Goal: Task Accomplishment & Management: Use online tool/utility

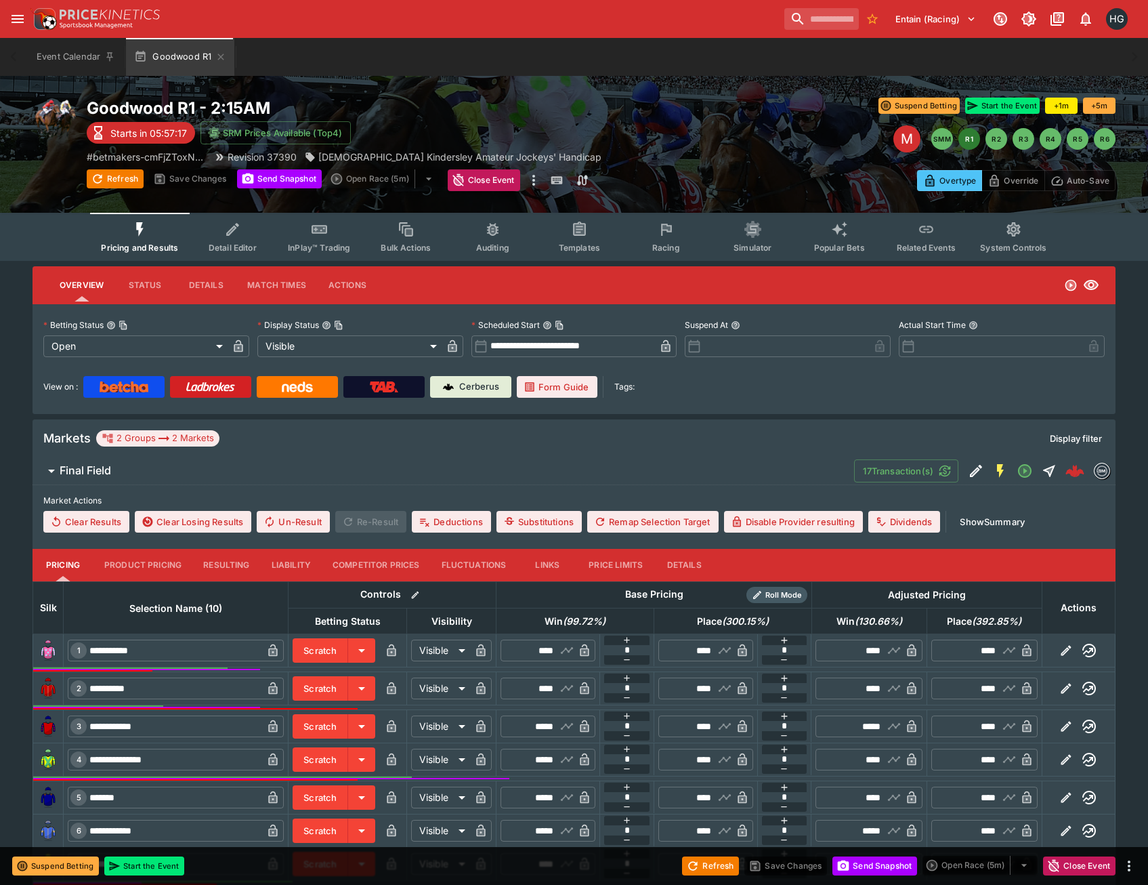
click at [952, 225] on button "Related Events" at bounding box center [926, 237] width 87 height 48
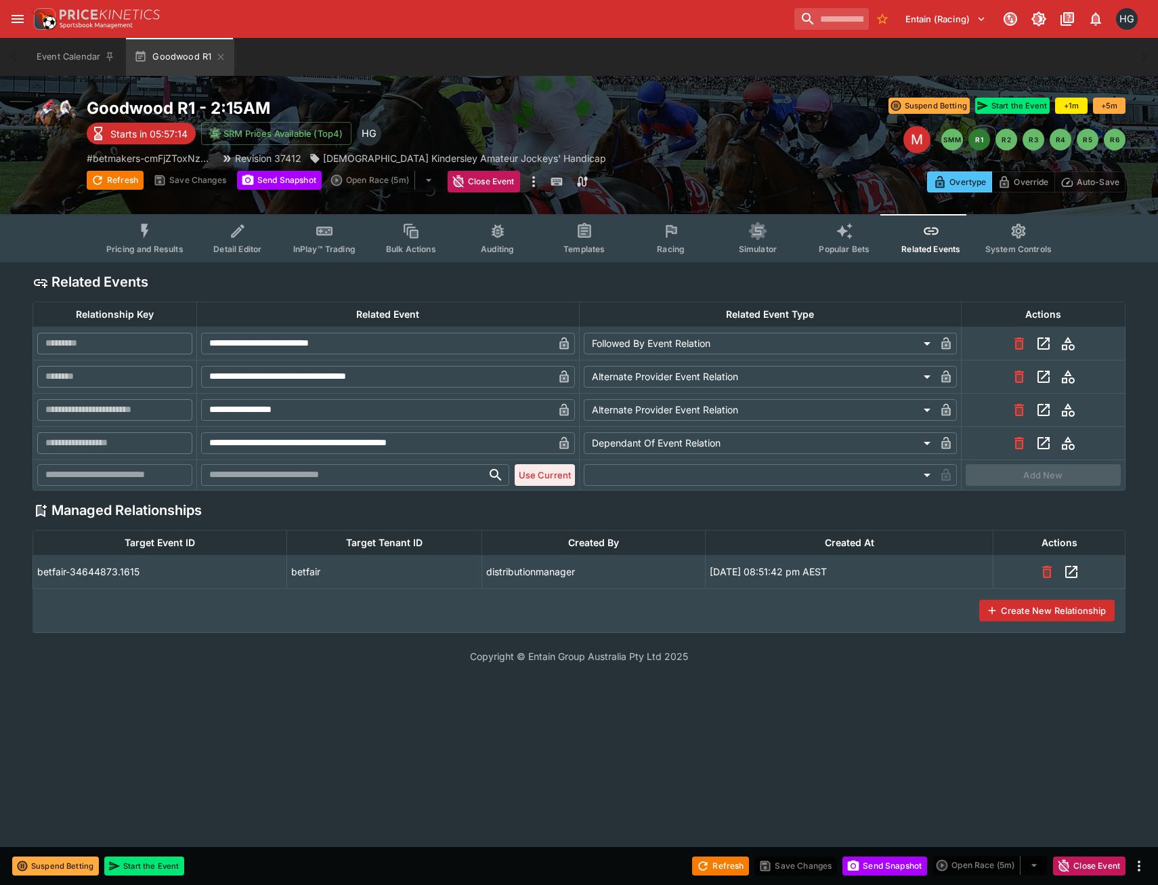
type input "**********"
click at [1041, 408] on icon "View related event rns-406200619-1" at bounding box center [1044, 410] width 16 height 16
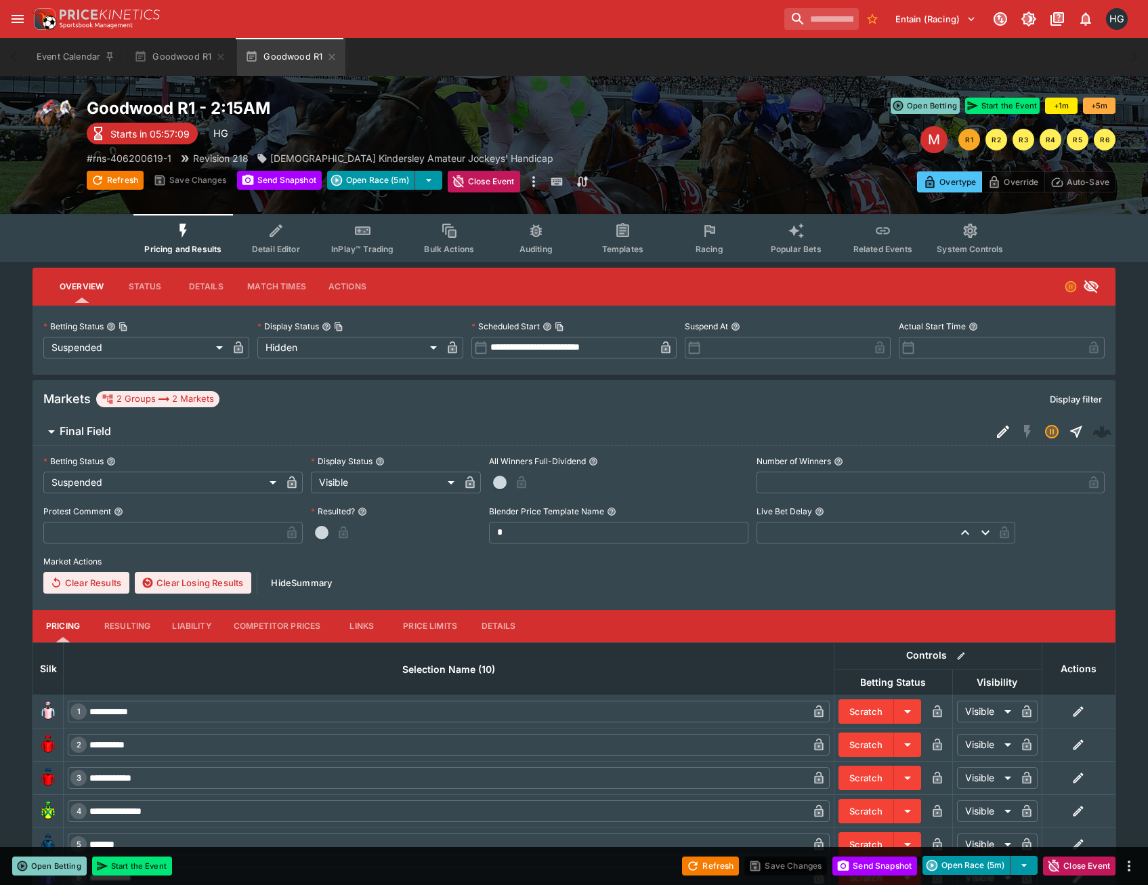
click at [697, 238] on button "Racing" at bounding box center [709, 238] width 87 height 48
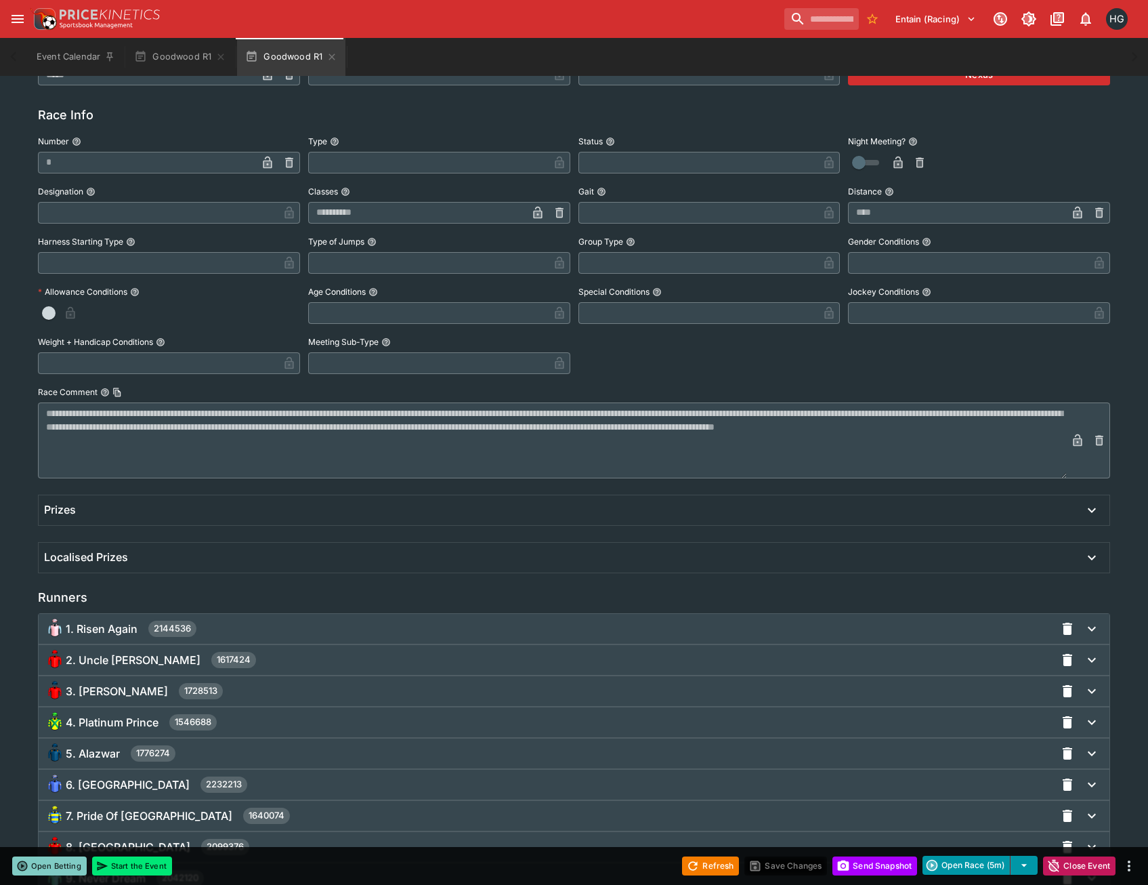
scroll to position [702, 0]
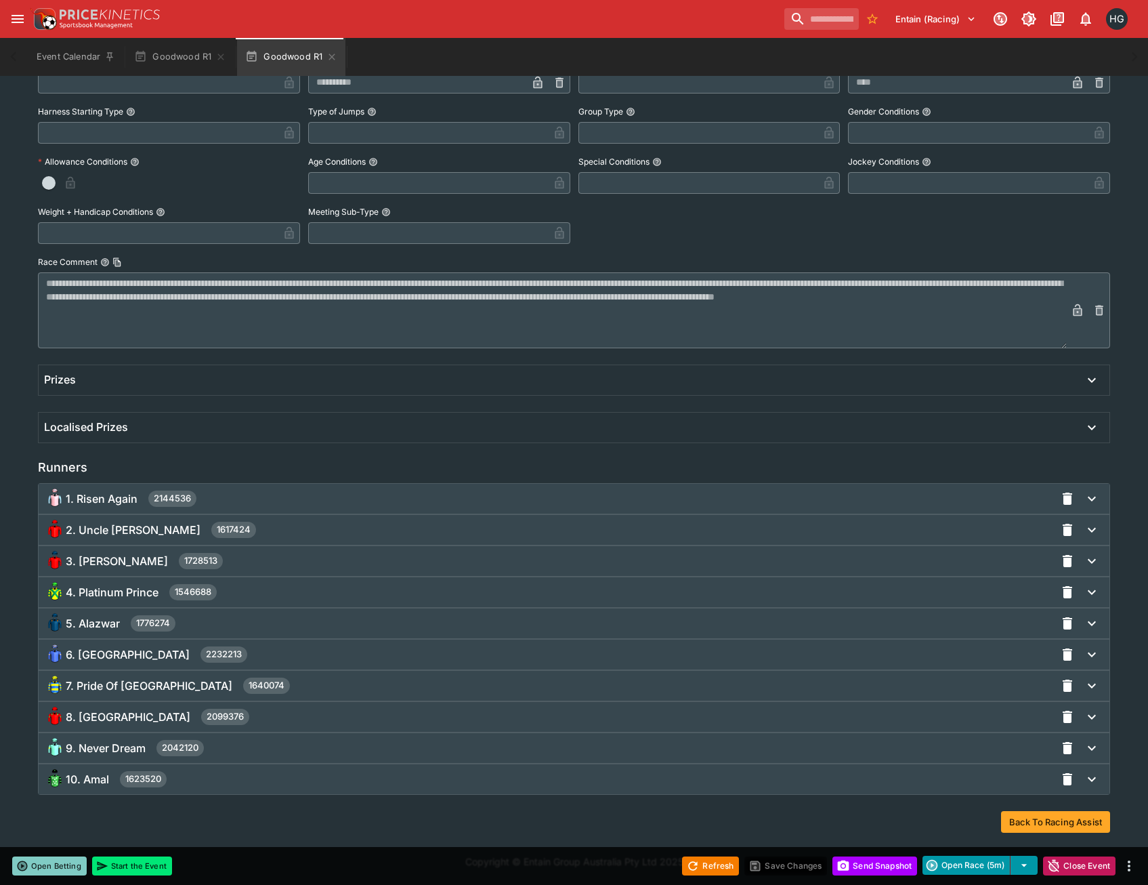
click at [112, 569] on div "3. [PERSON_NAME] 1728513" at bounding box center [549, 561] width 1011 height 22
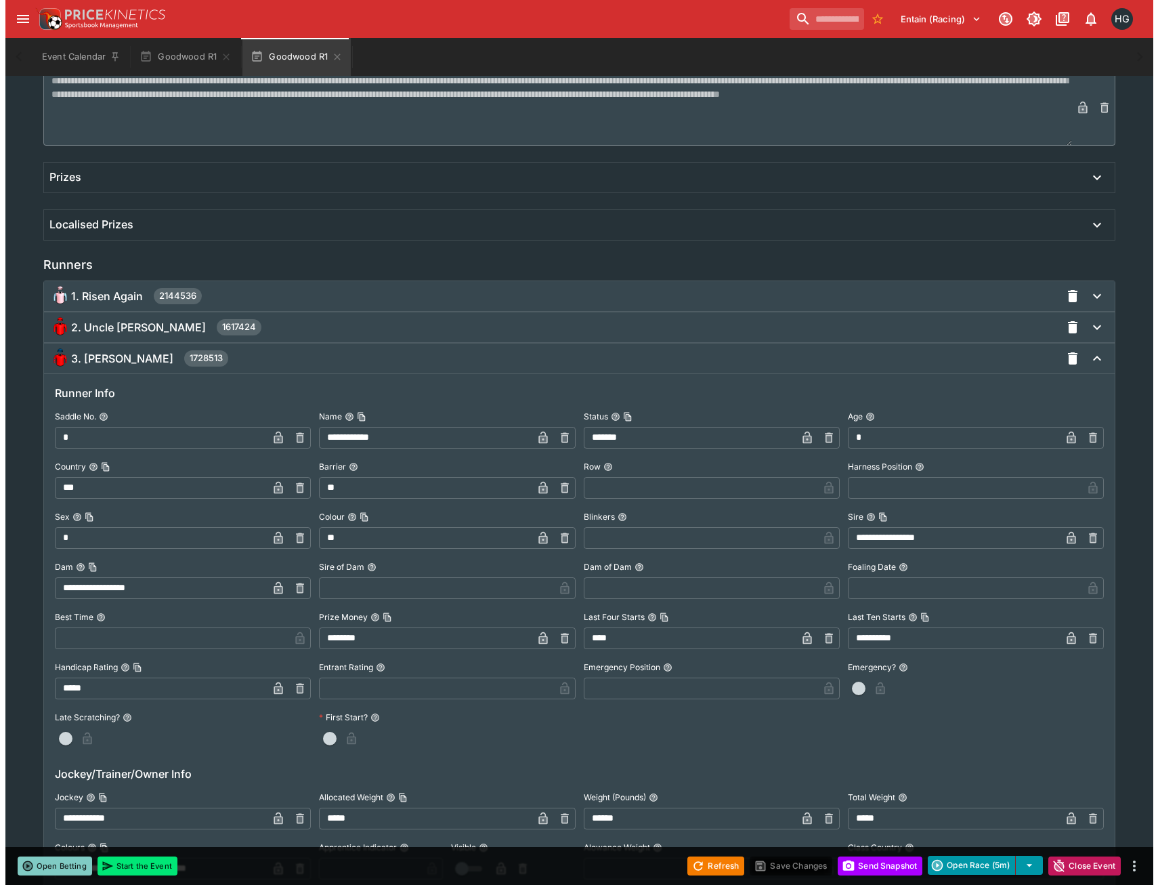
scroll to position [1041, 0]
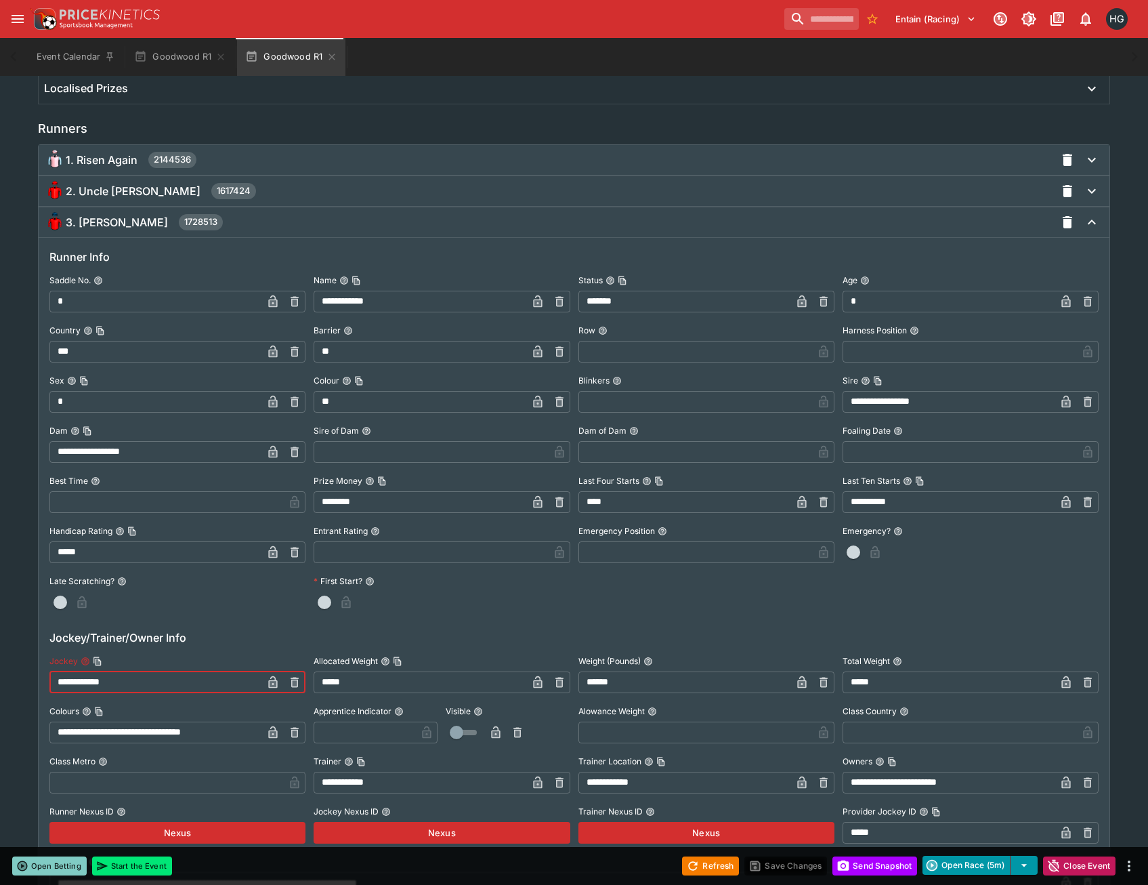
drag, startPoint x: 138, startPoint y: 685, endPoint x: 28, endPoint y: 700, distance: 110.8
click at [28, 700] on div "**********" at bounding box center [574, 488] width 1148 height 2532
paste input "**********"
type input "**********"
click at [271, 687] on icon "button" at bounding box center [273, 682] width 9 height 12
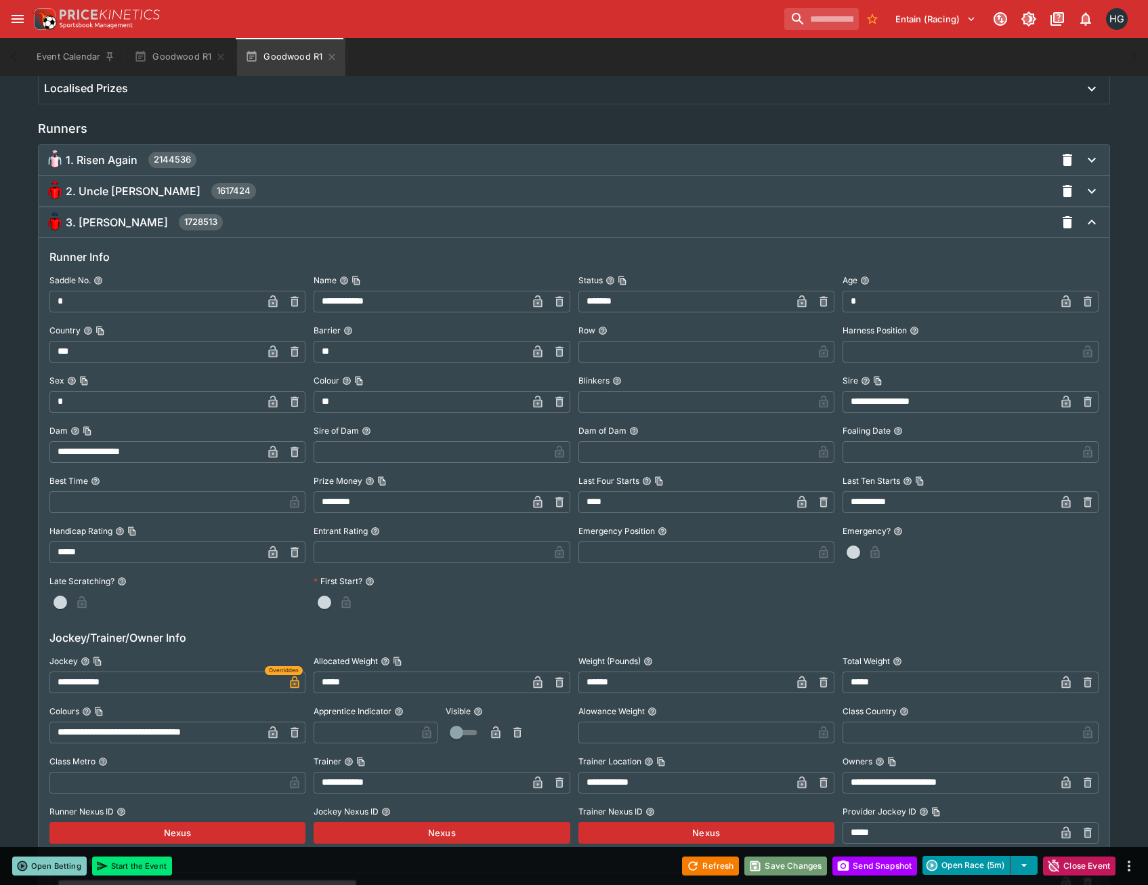
click at [778, 864] on button "Save Changes" at bounding box center [786, 865] width 83 height 19
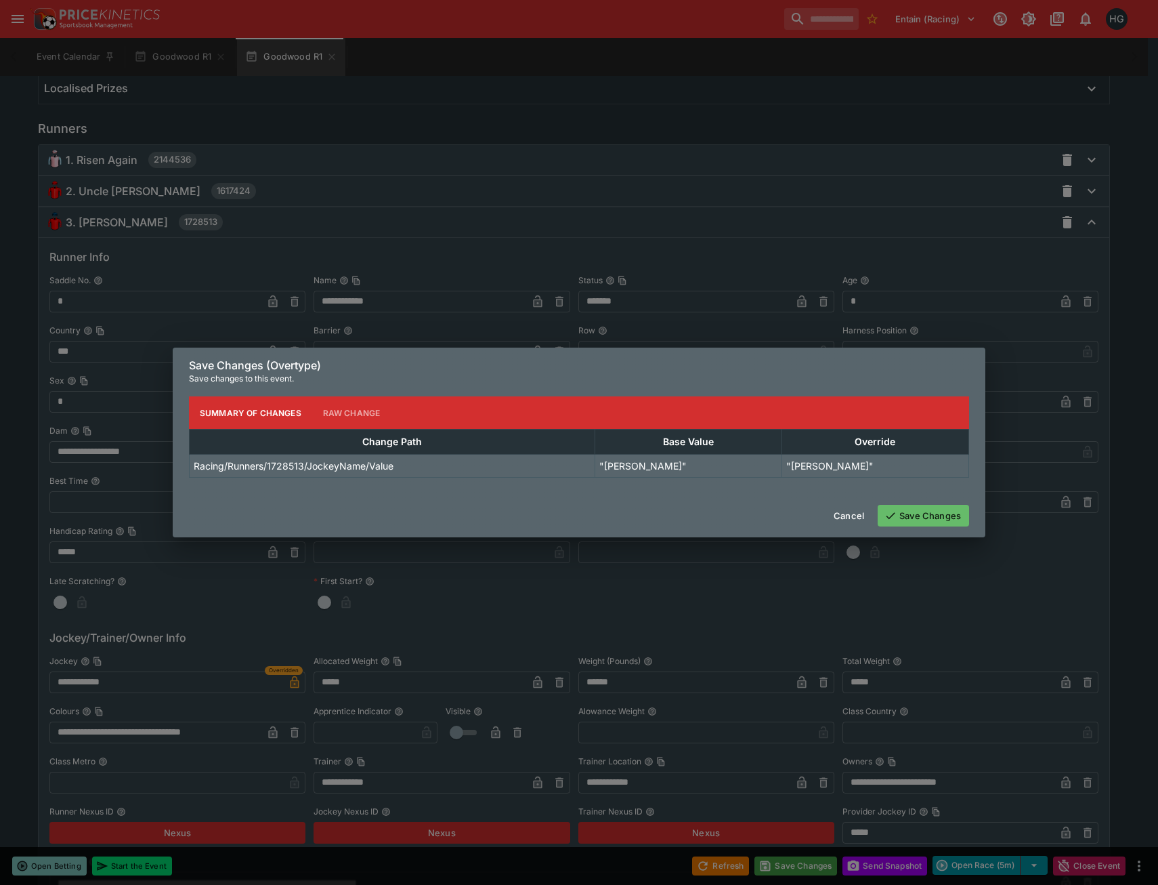
click at [902, 521] on button "Save Changes" at bounding box center [923, 516] width 91 height 22
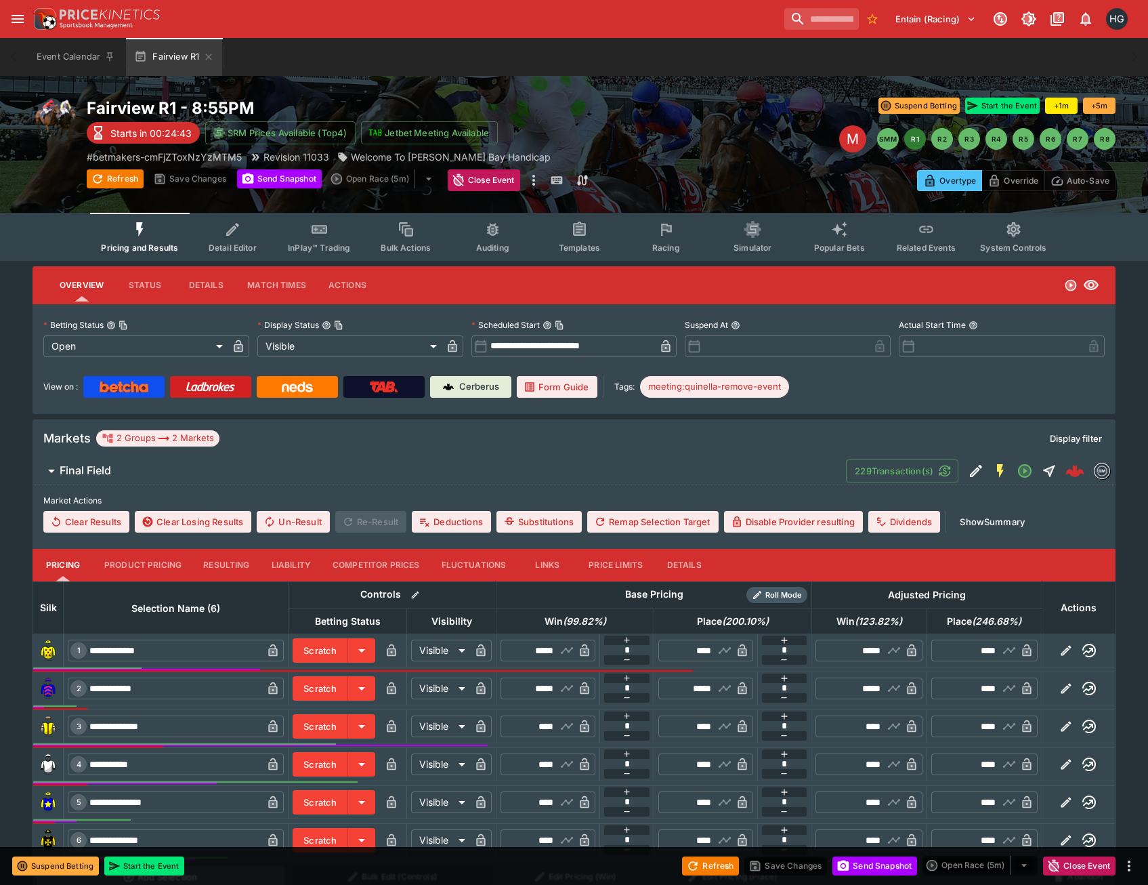
click at [915, 241] on button "Related Events" at bounding box center [926, 237] width 87 height 48
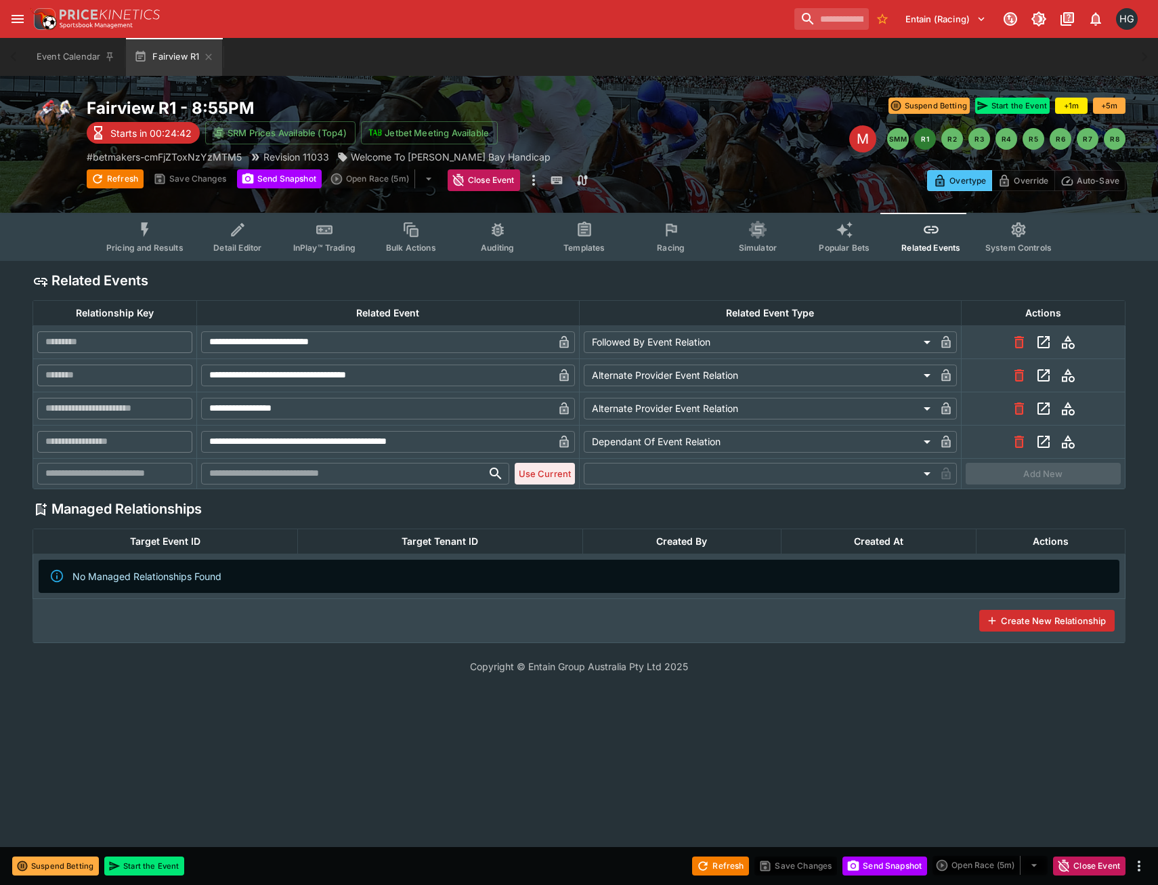
type input "**********"
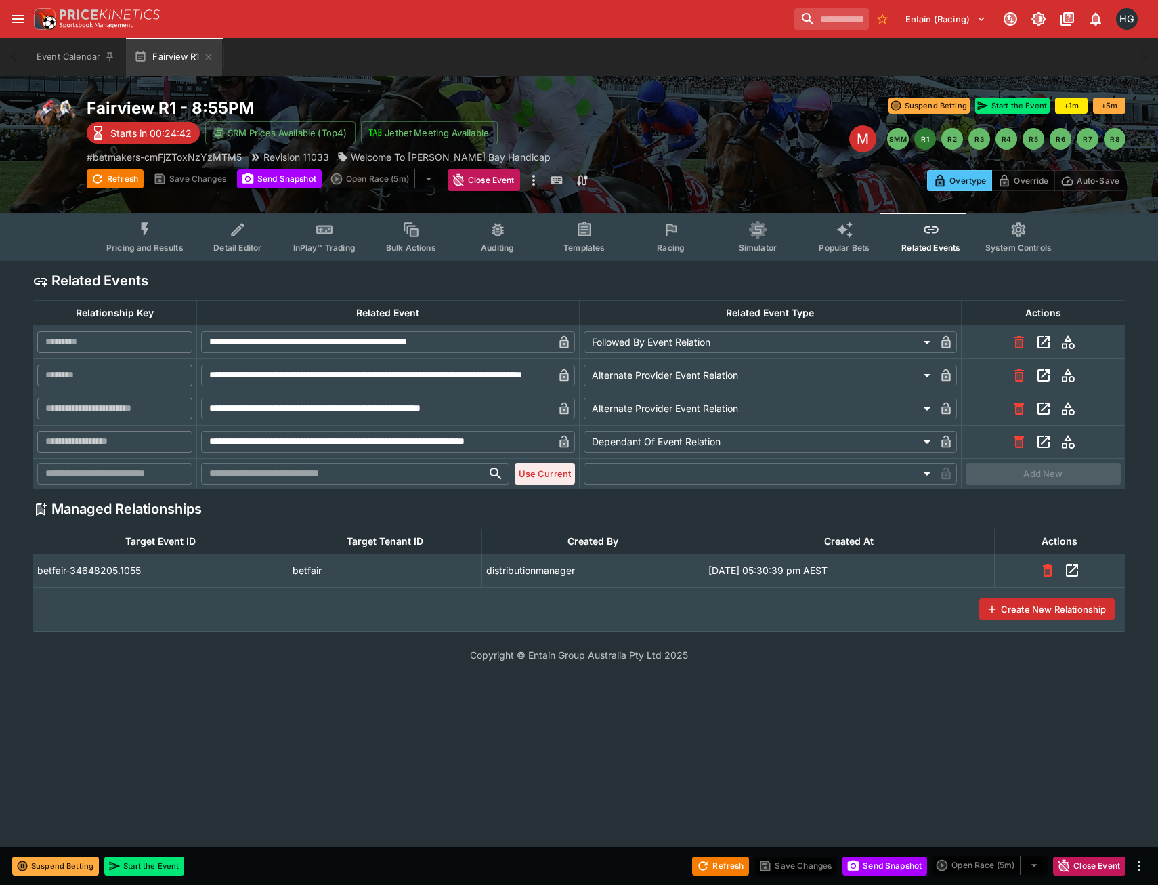
type input "**********"
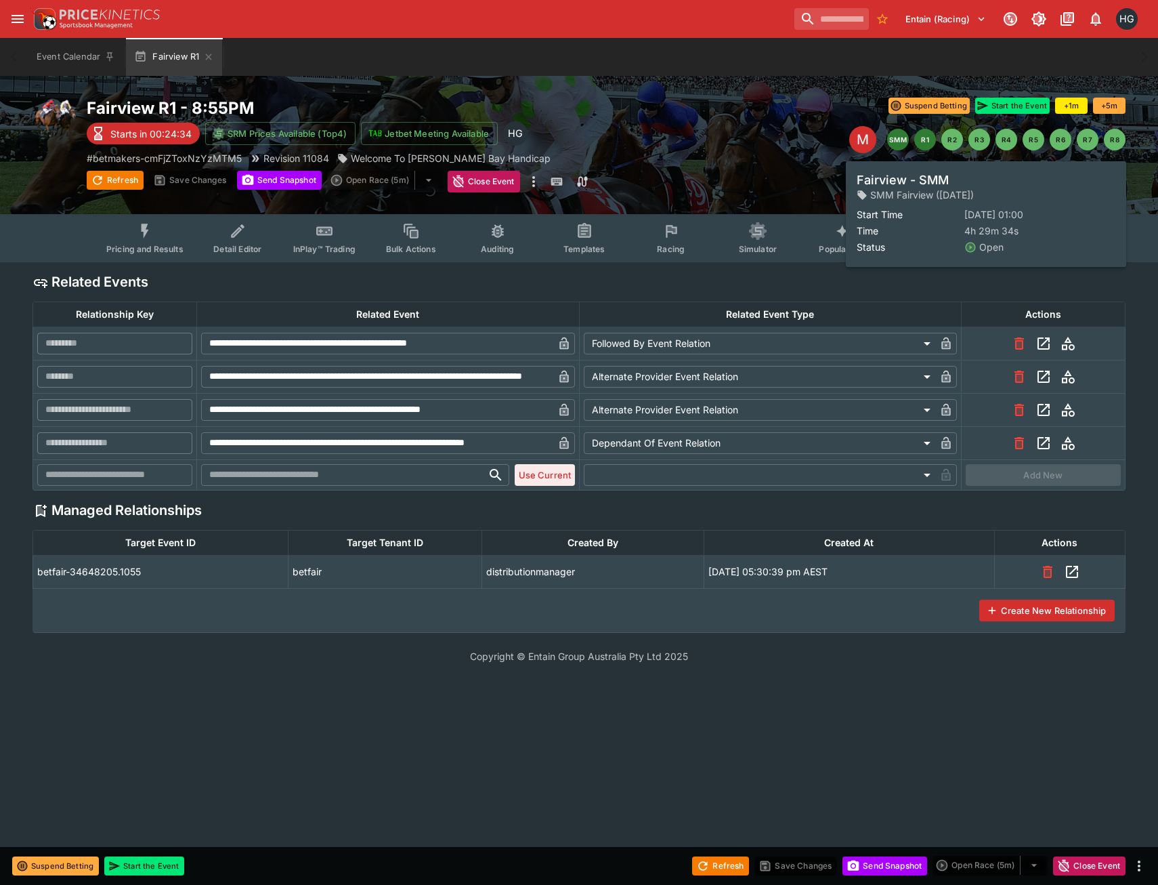
click at [898, 142] on button "SMM" at bounding box center [898, 140] width 22 height 22
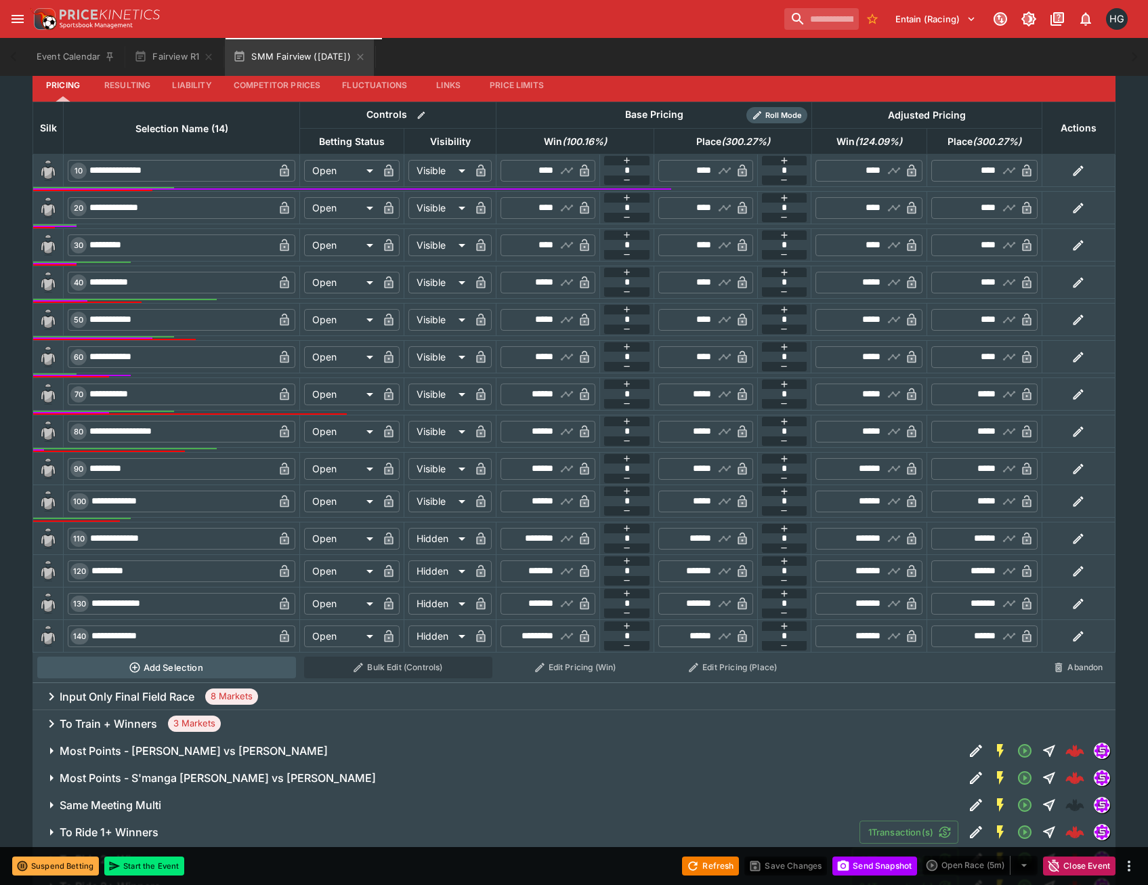
scroll to position [474, 0]
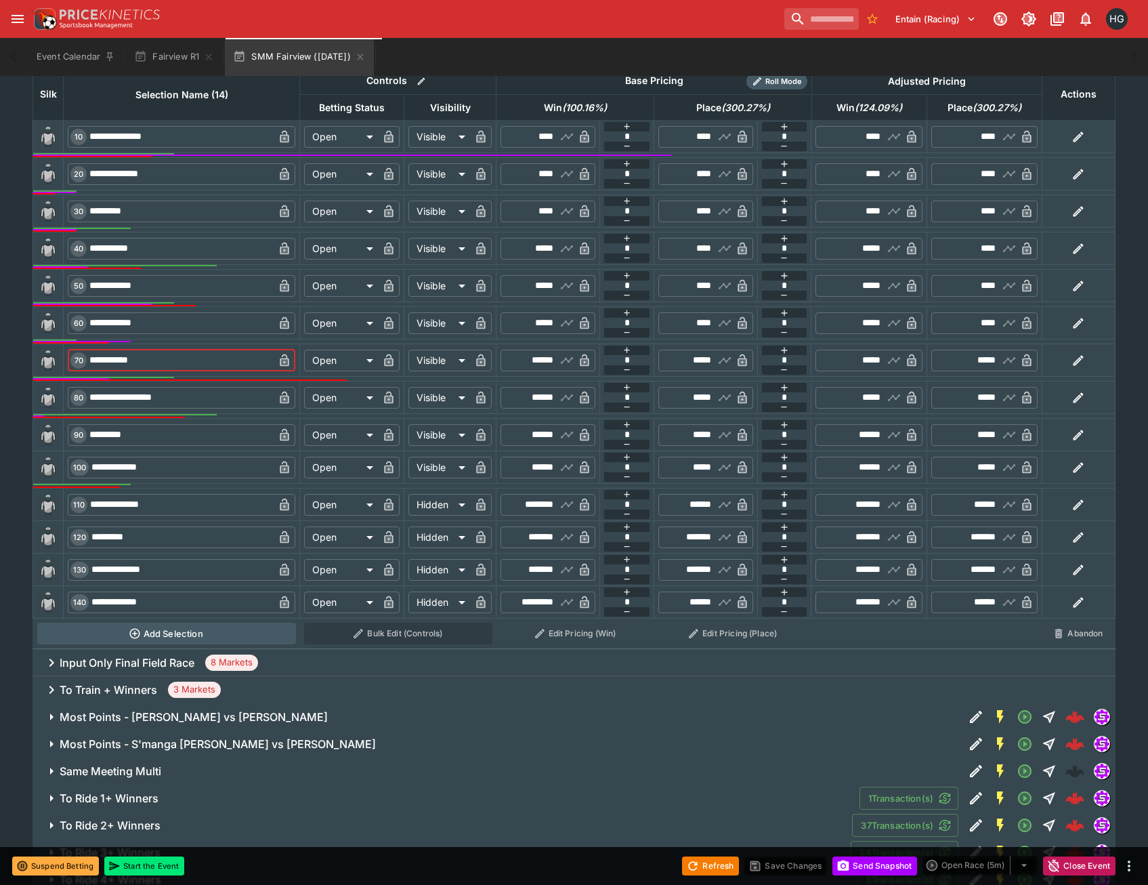
drag, startPoint x: 156, startPoint y: 362, endPoint x: 86, endPoint y: 356, distance: 70.0
click at [86, 356] on div "**********" at bounding box center [182, 361] width 228 height 22
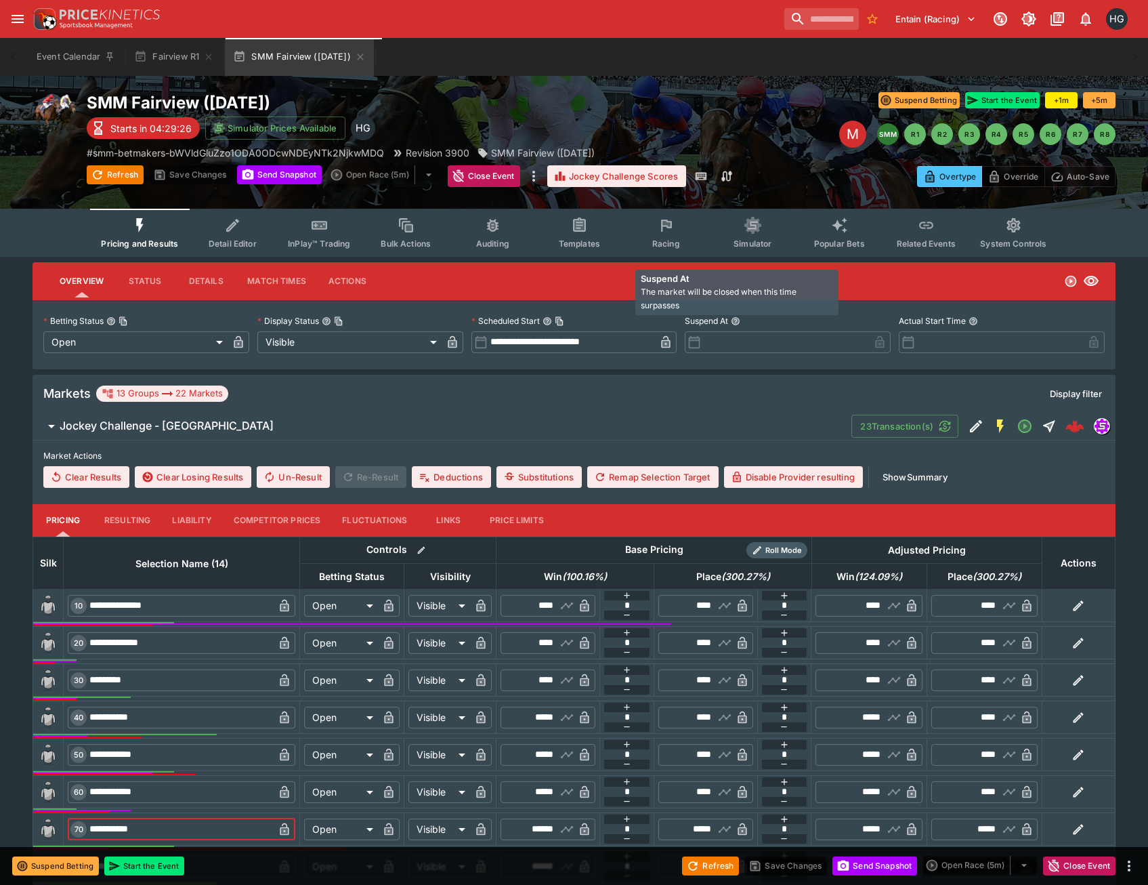
scroll to position [0, 0]
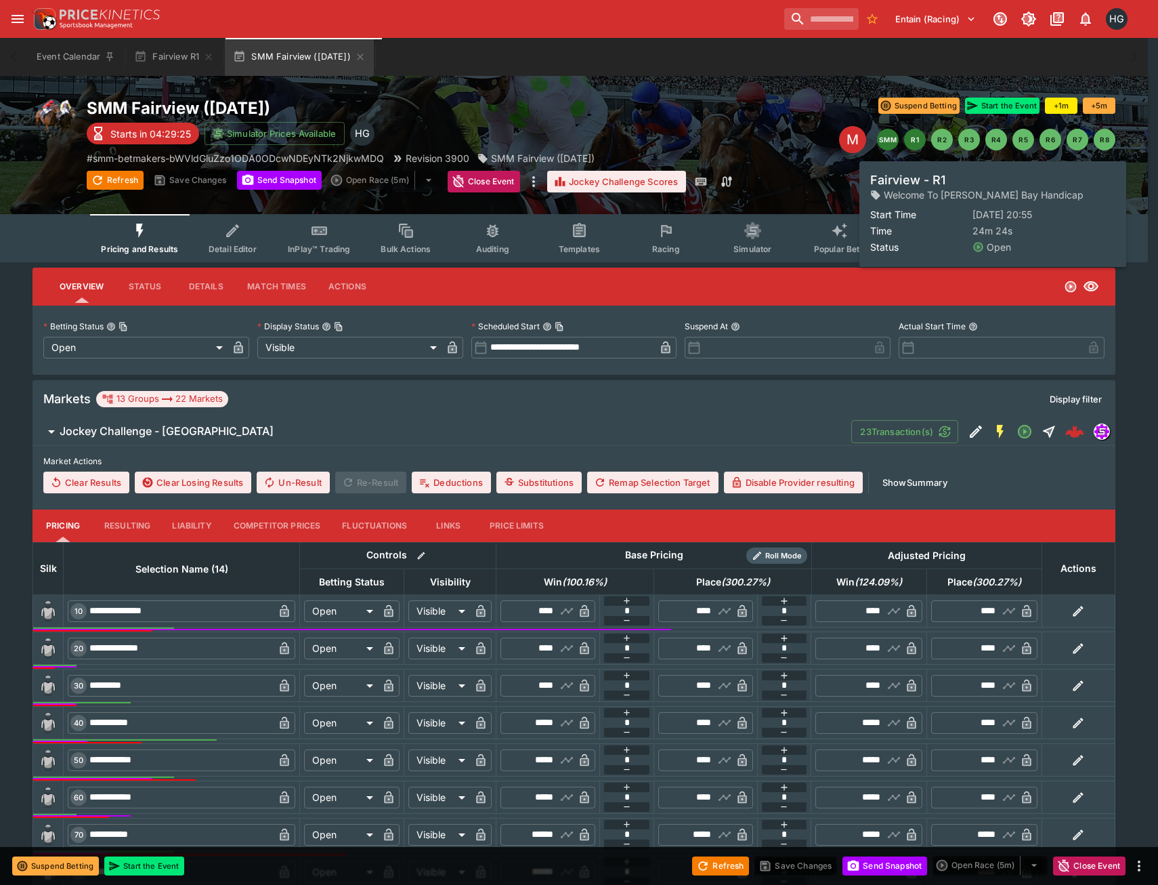
click at [917, 147] on button "R1" at bounding box center [915, 140] width 22 height 22
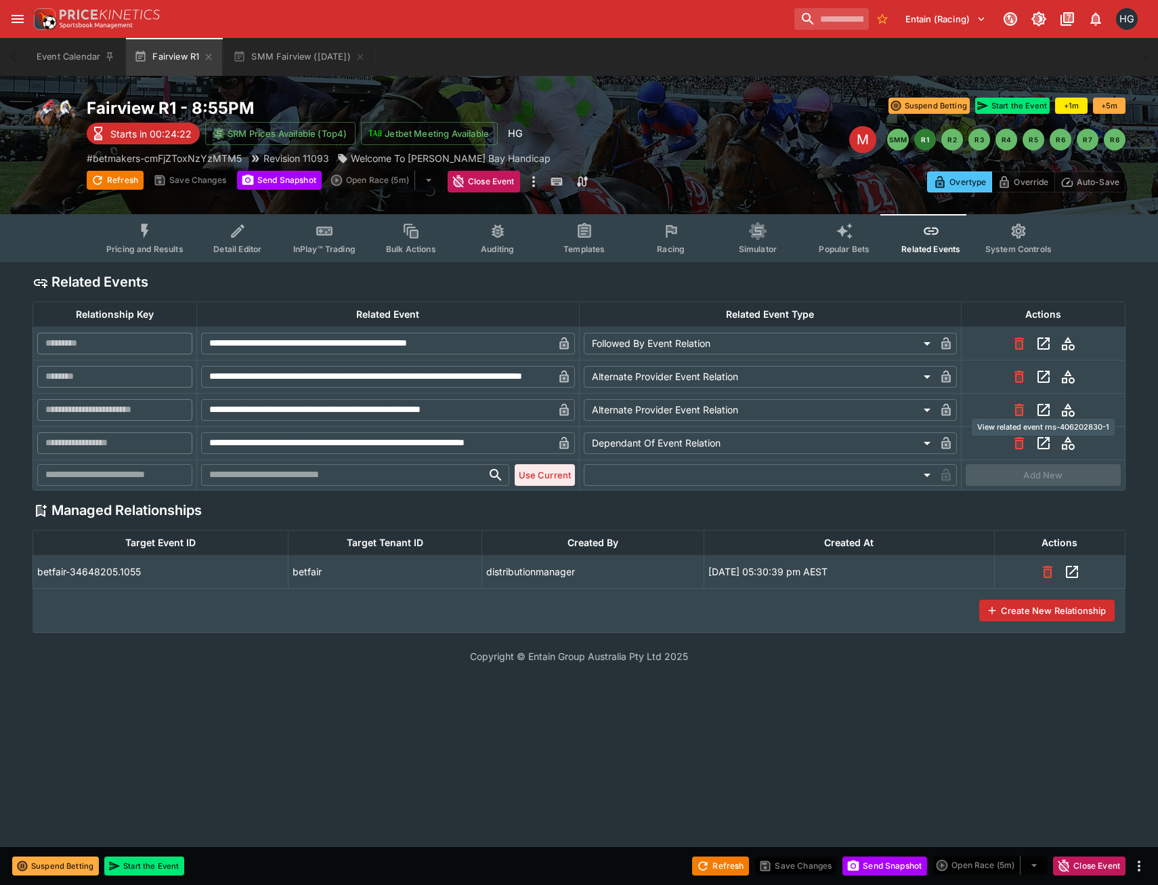
click at [1038, 408] on icon "View related event rns-406202830-1" at bounding box center [1044, 410] width 12 height 12
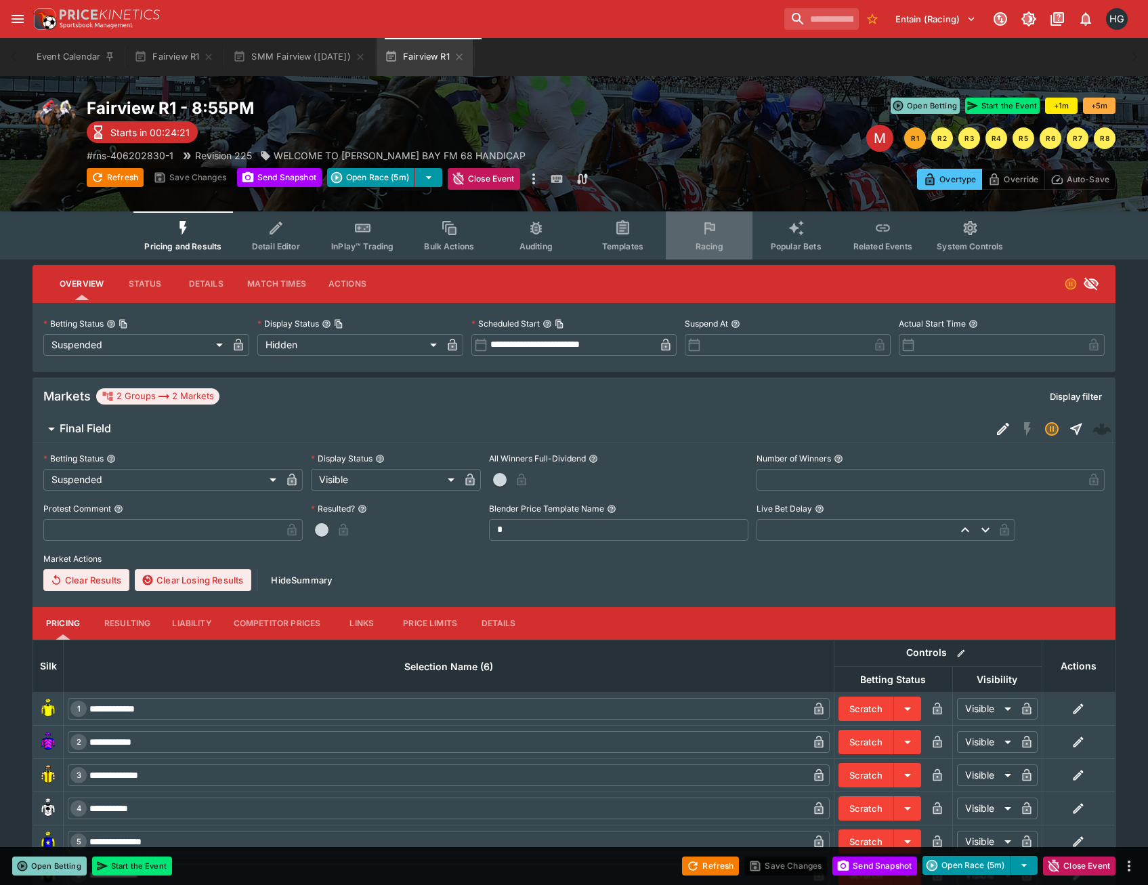
click at [701, 218] on button "Racing" at bounding box center [709, 235] width 87 height 48
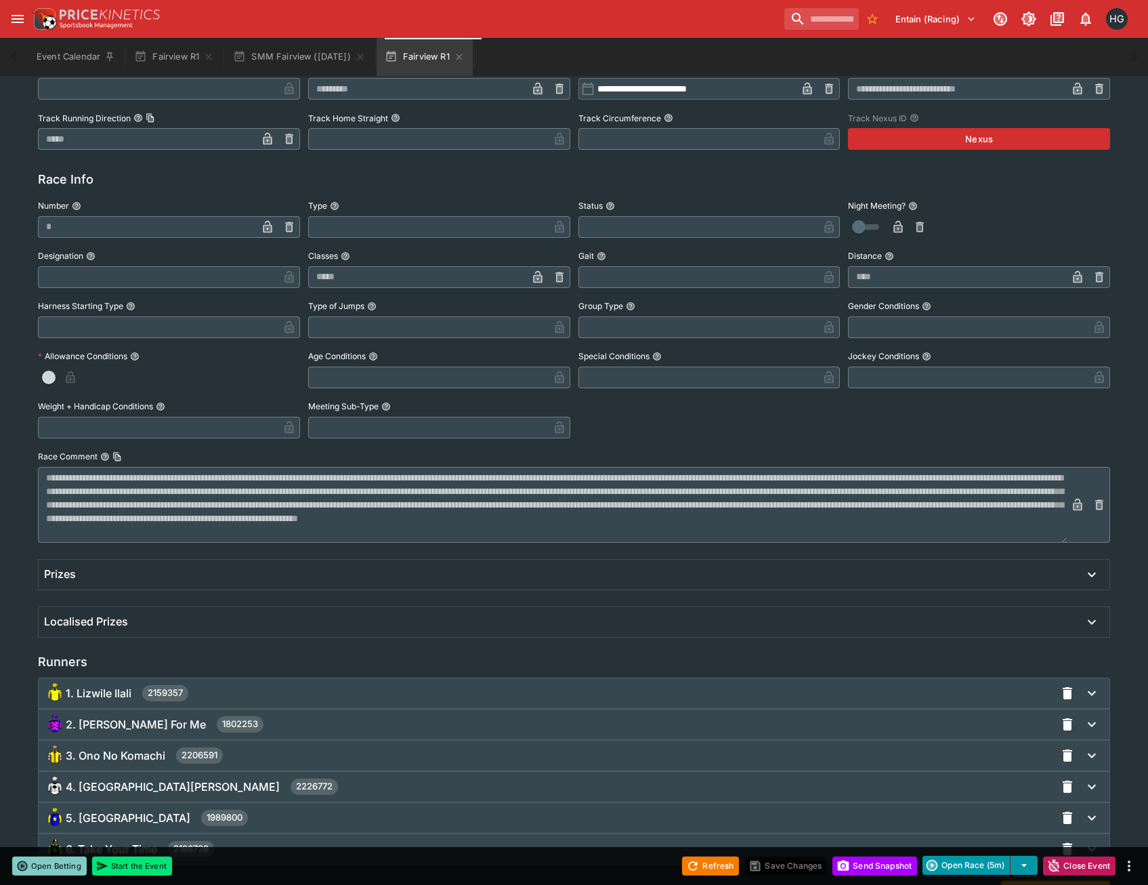
scroll to position [574, 0]
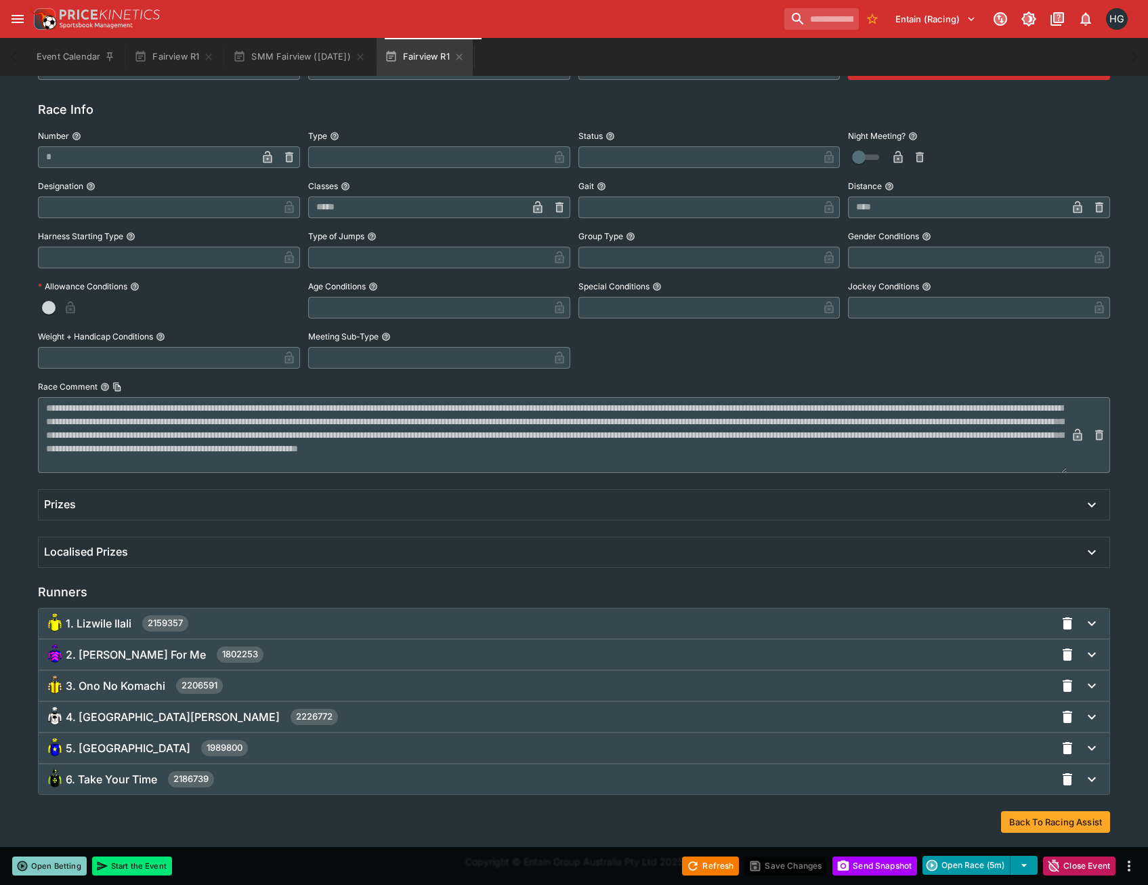
click at [95, 784] on span "6. Take Your Time" at bounding box center [111, 779] width 91 height 14
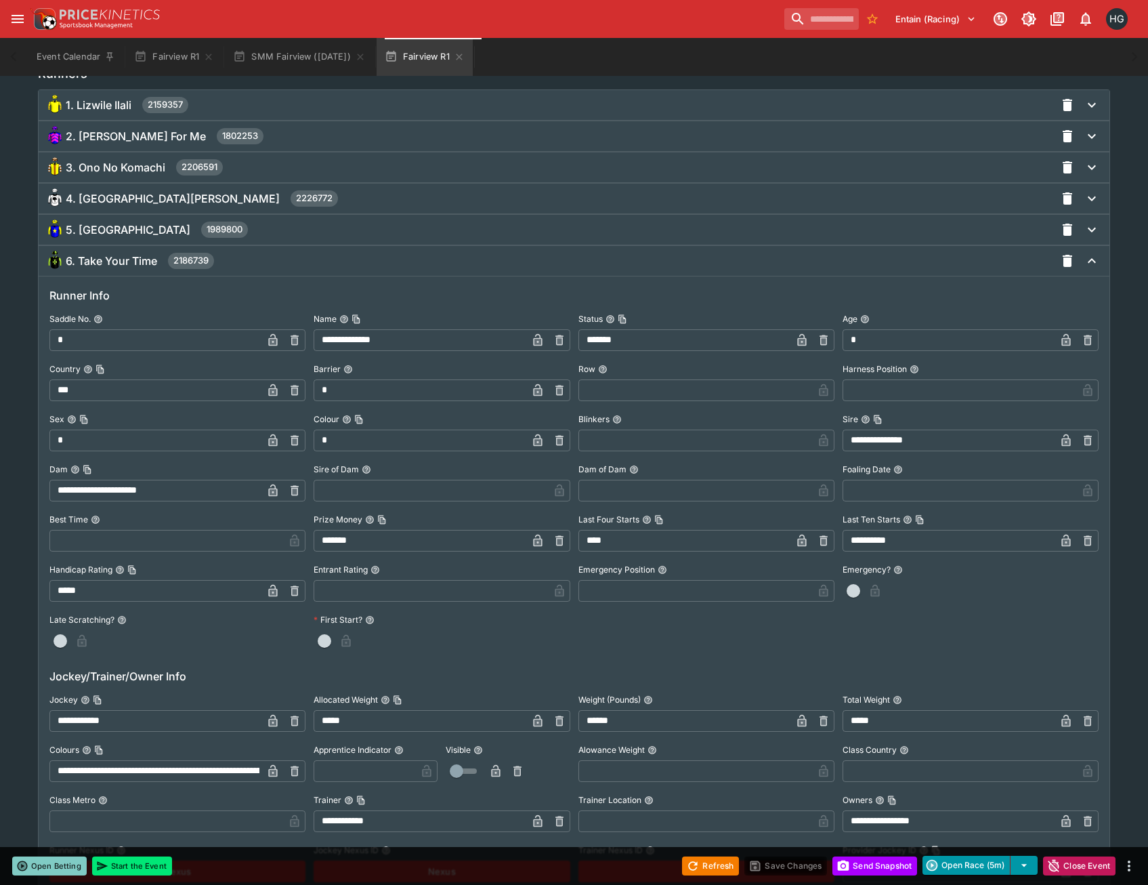
scroll to position [1119, 0]
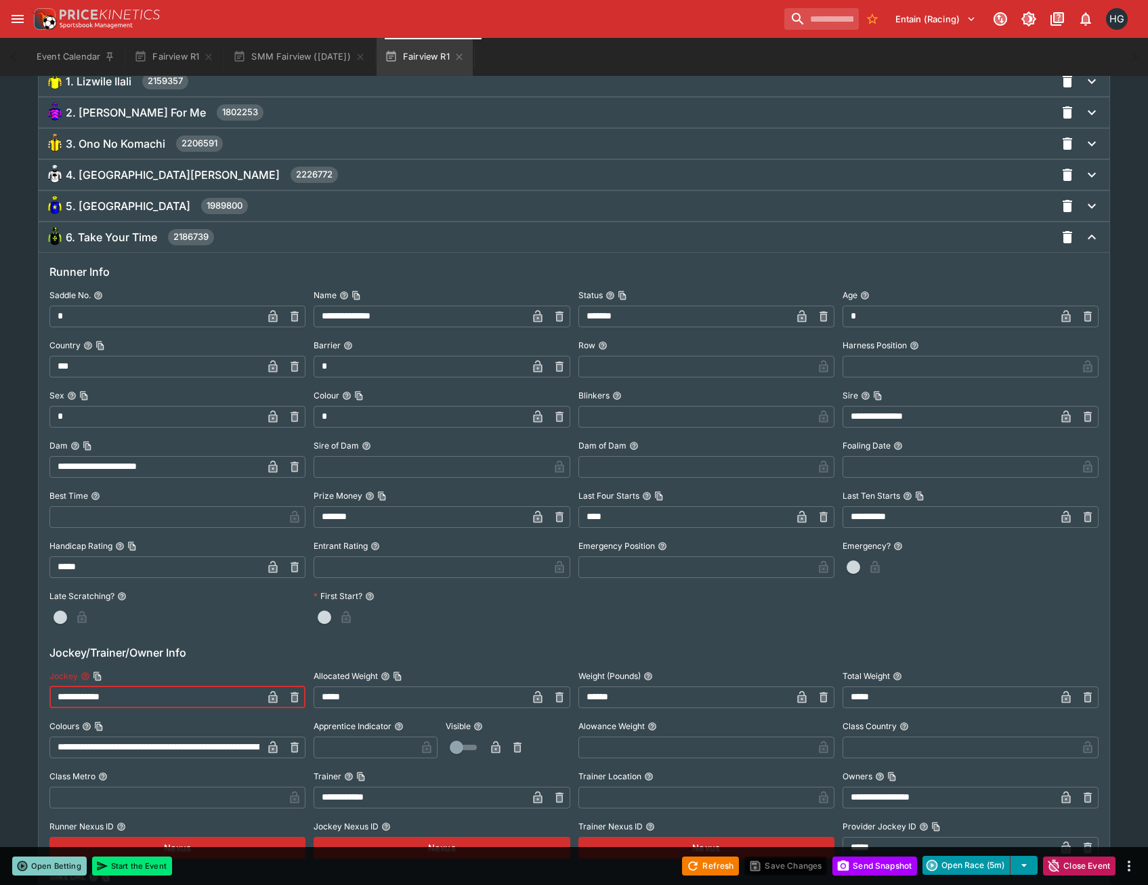
drag, startPoint x: 139, startPoint y: 692, endPoint x: -37, endPoint y: 695, distance: 176.2
click at [0, 695] on html "Entain (Racing) 1 HG Event Calendar Fairview R1 SMM Fairview (22/08/25) Fairvie…" at bounding box center [574, 239] width 1148 height 2716
paste input "text"
type input "**********"
click at [273, 701] on icon "button" at bounding box center [273, 698] width 7 height 5
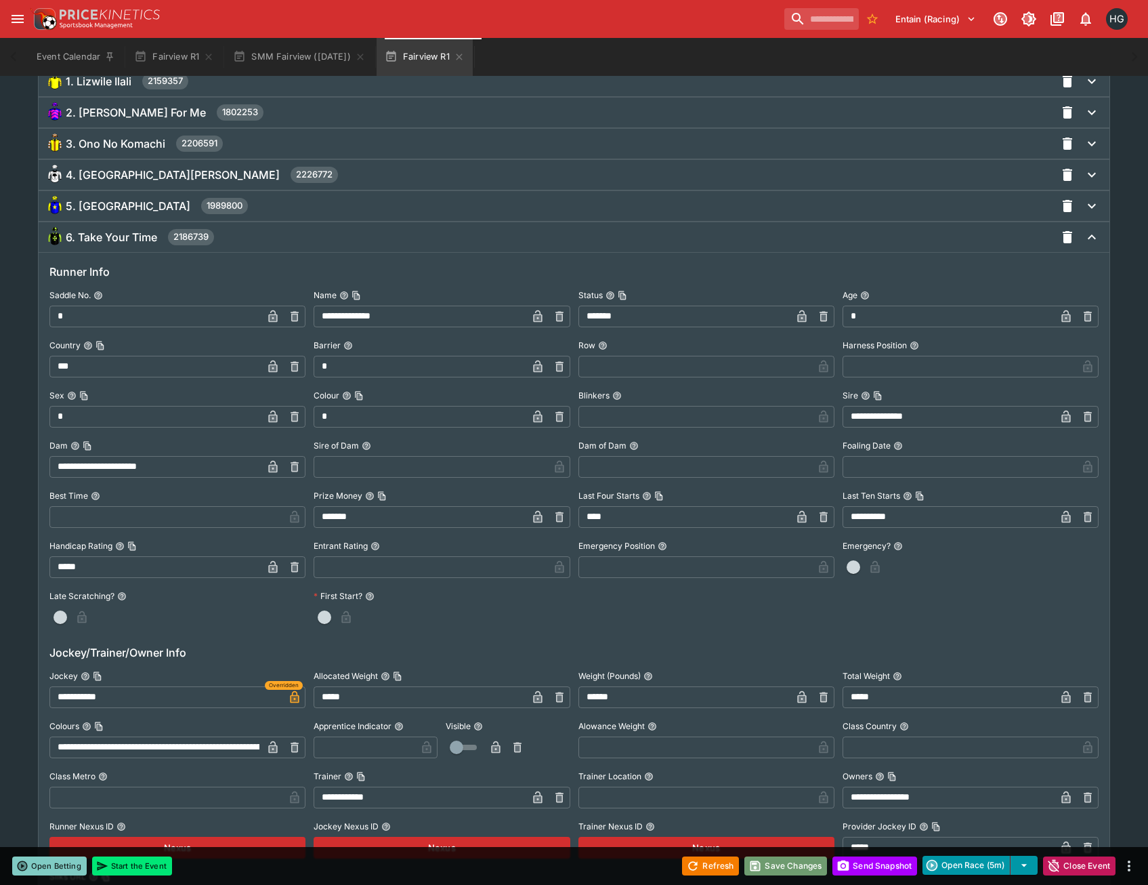
click at [779, 869] on button "Save Changes" at bounding box center [786, 865] width 83 height 19
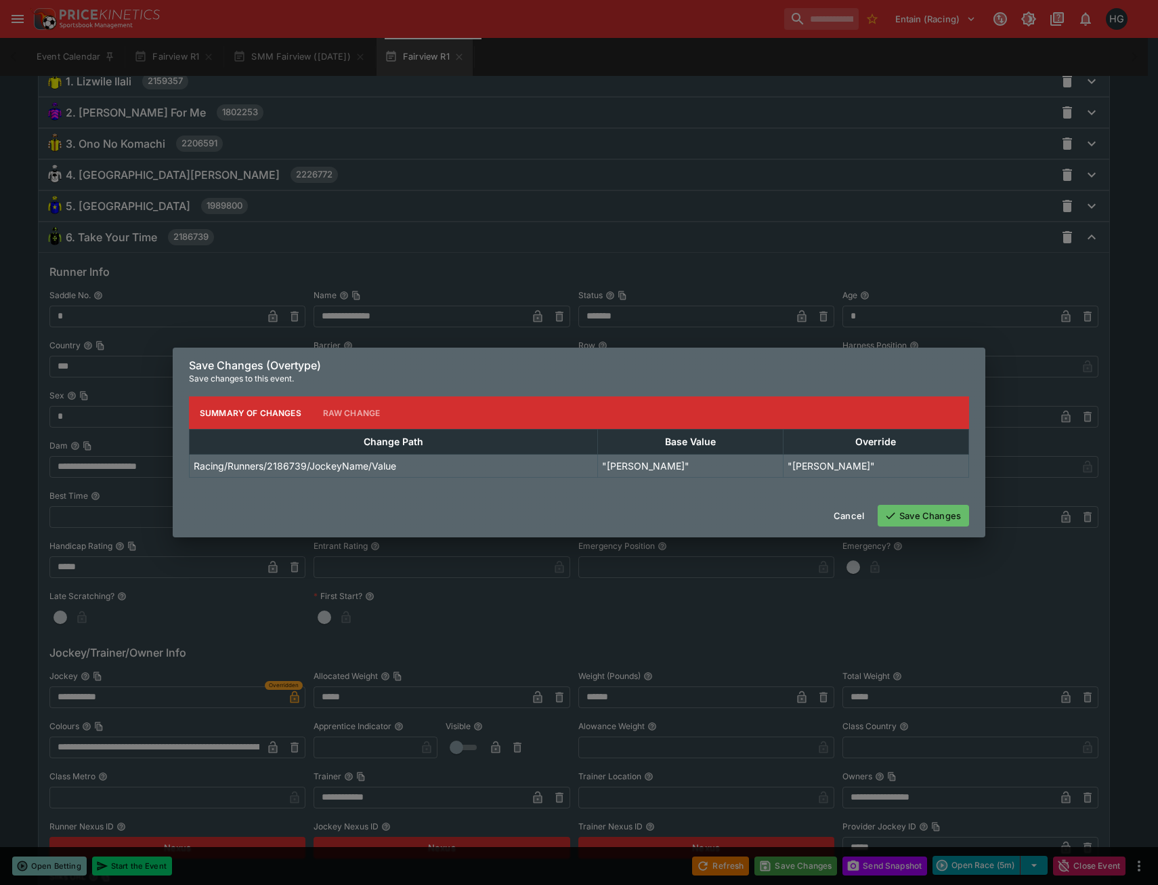
click at [902, 515] on button "Save Changes" at bounding box center [923, 516] width 91 height 22
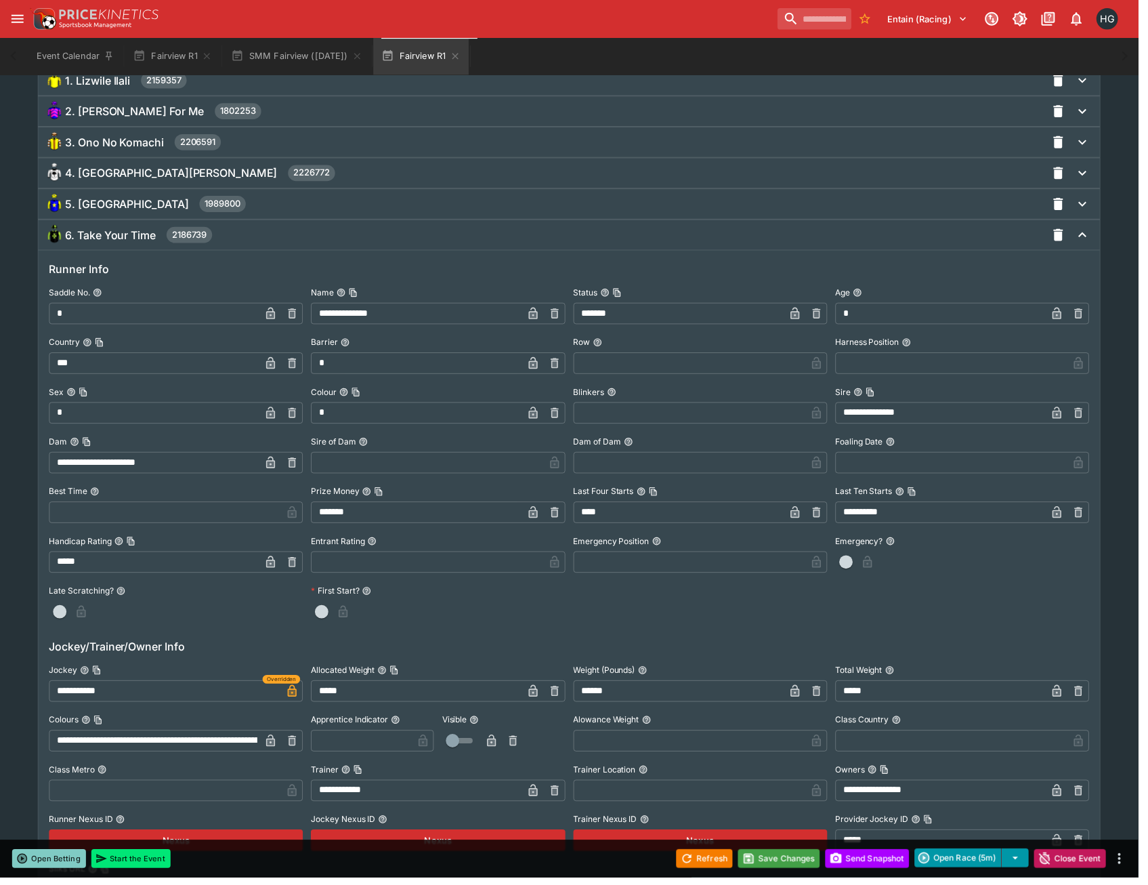
scroll to position [0, 0]
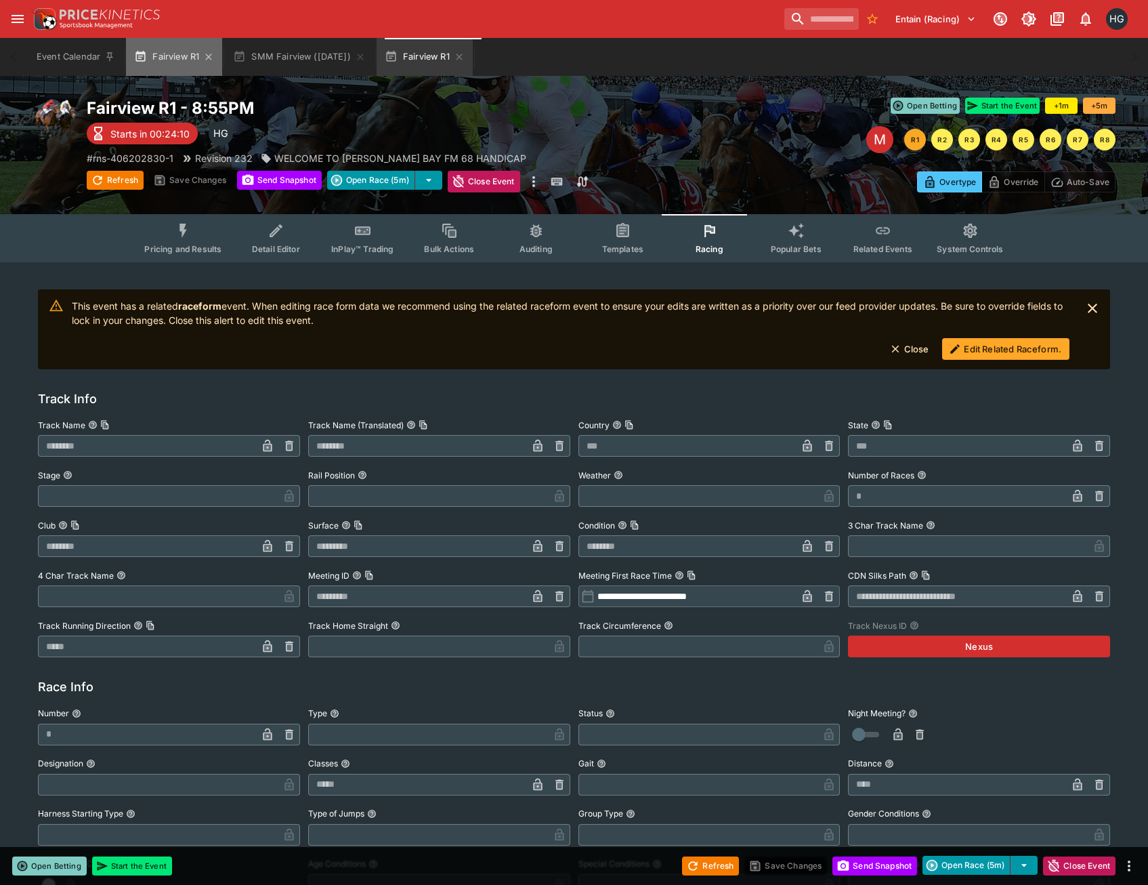
click at [176, 66] on button "Fairview R1" at bounding box center [174, 57] width 96 height 38
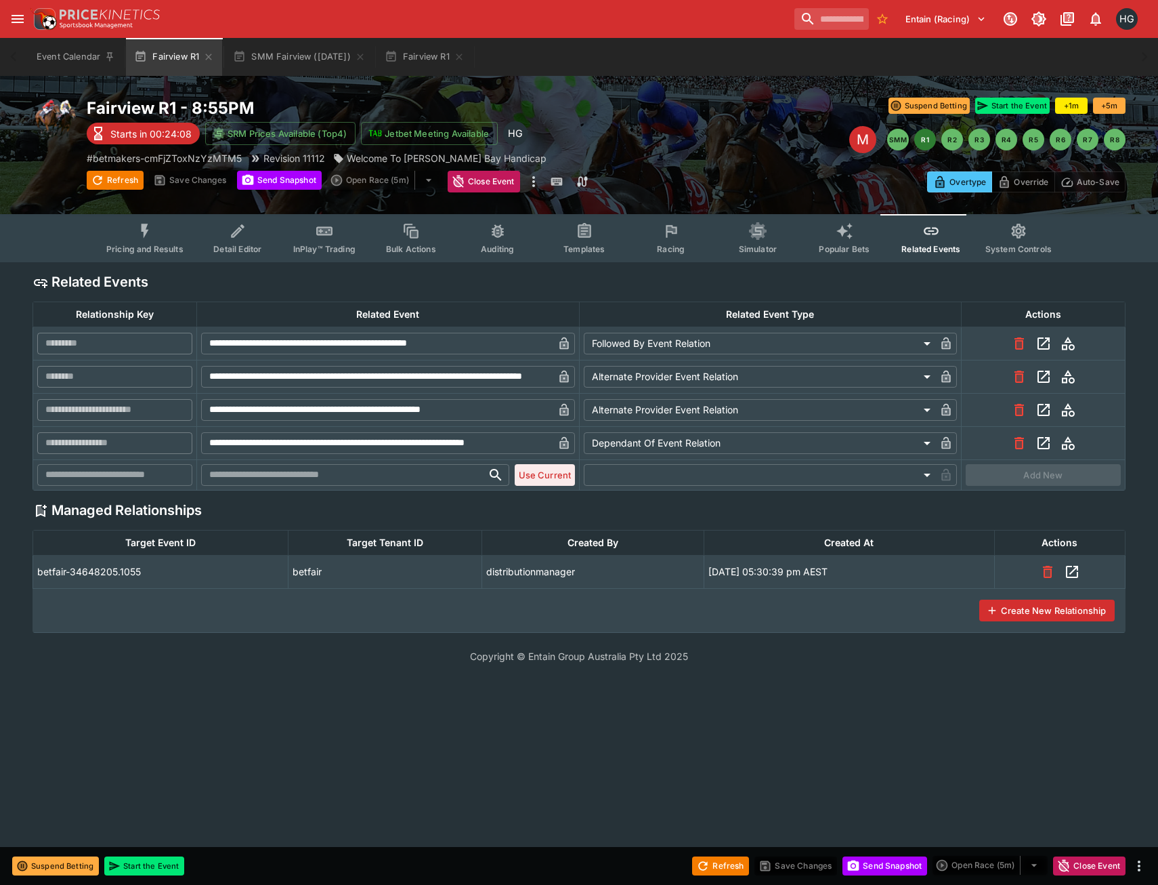
click at [655, 240] on button "Racing" at bounding box center [671, 238] width 87 height 48
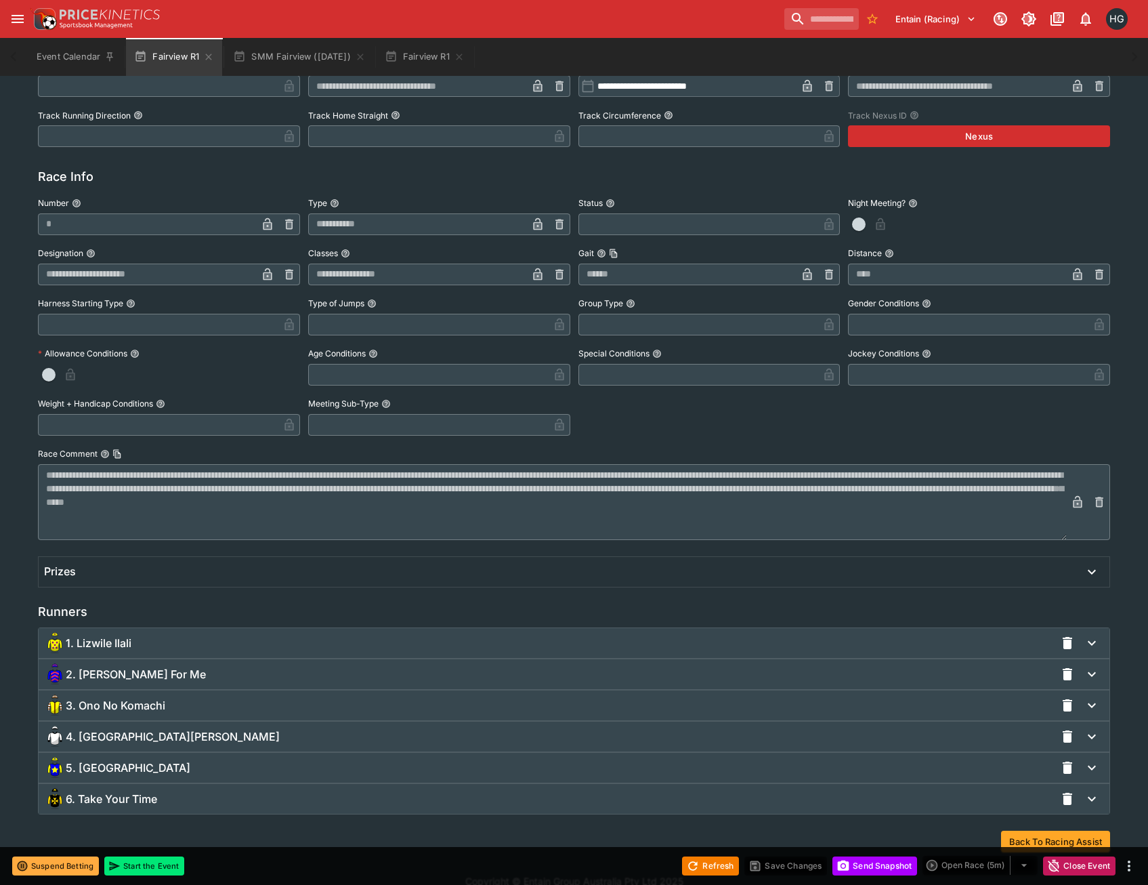
scroll to position [530, 0]
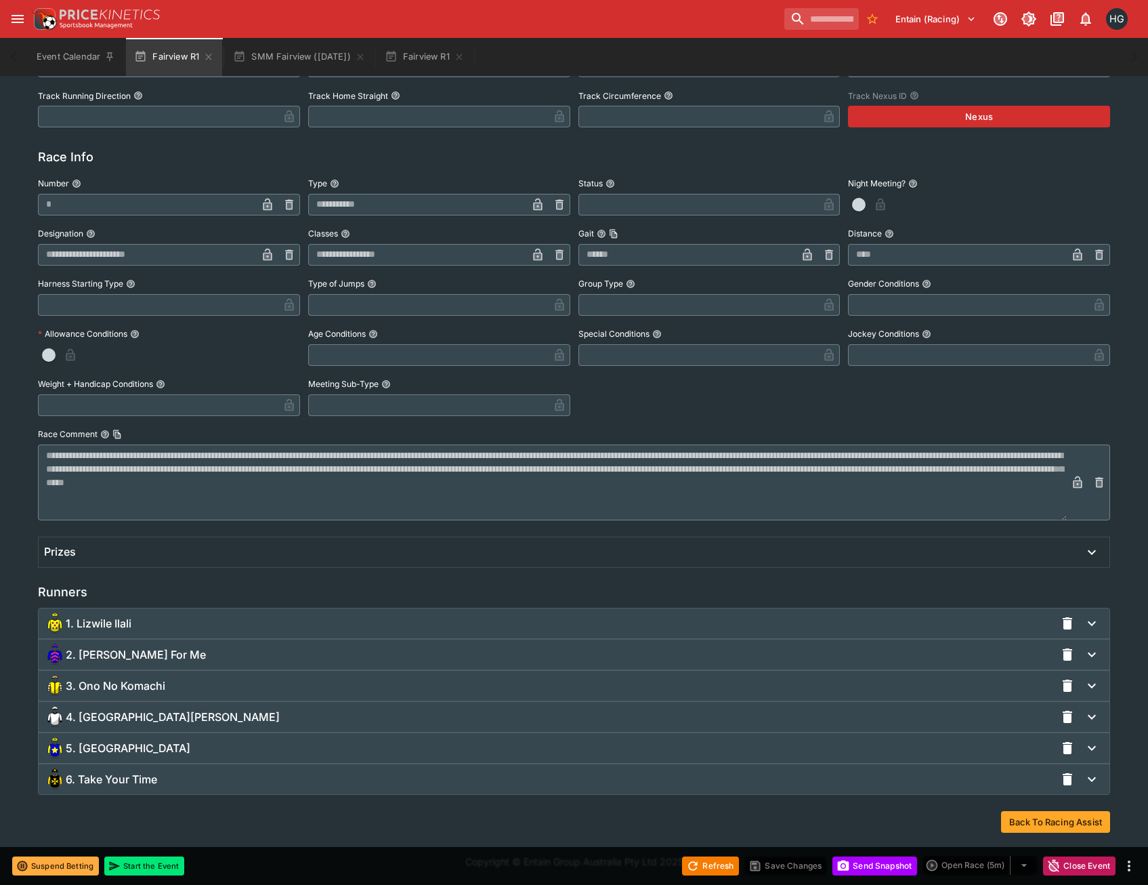
click at [148, 781] on span "6. Take Your Time" at bounding box center [111, 779] width 91 height 14
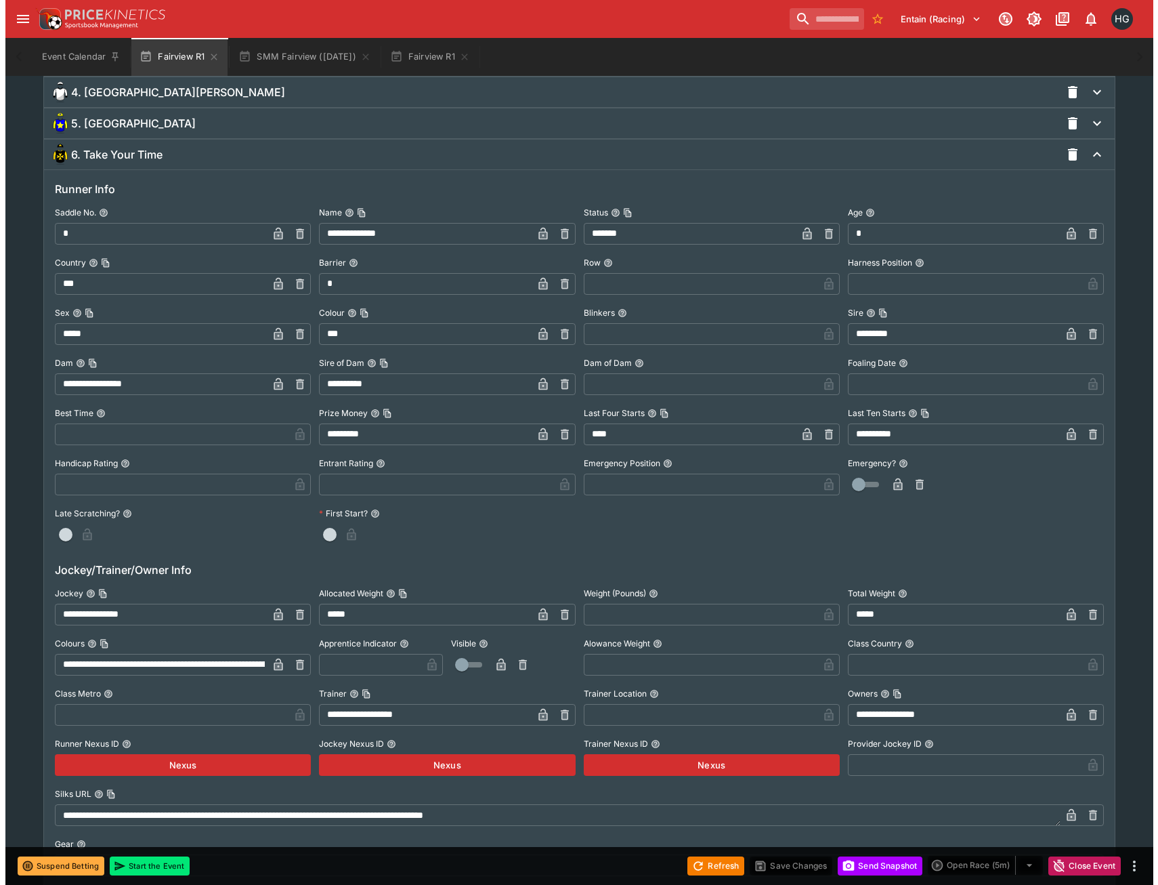
scroll to position [1275, 0]
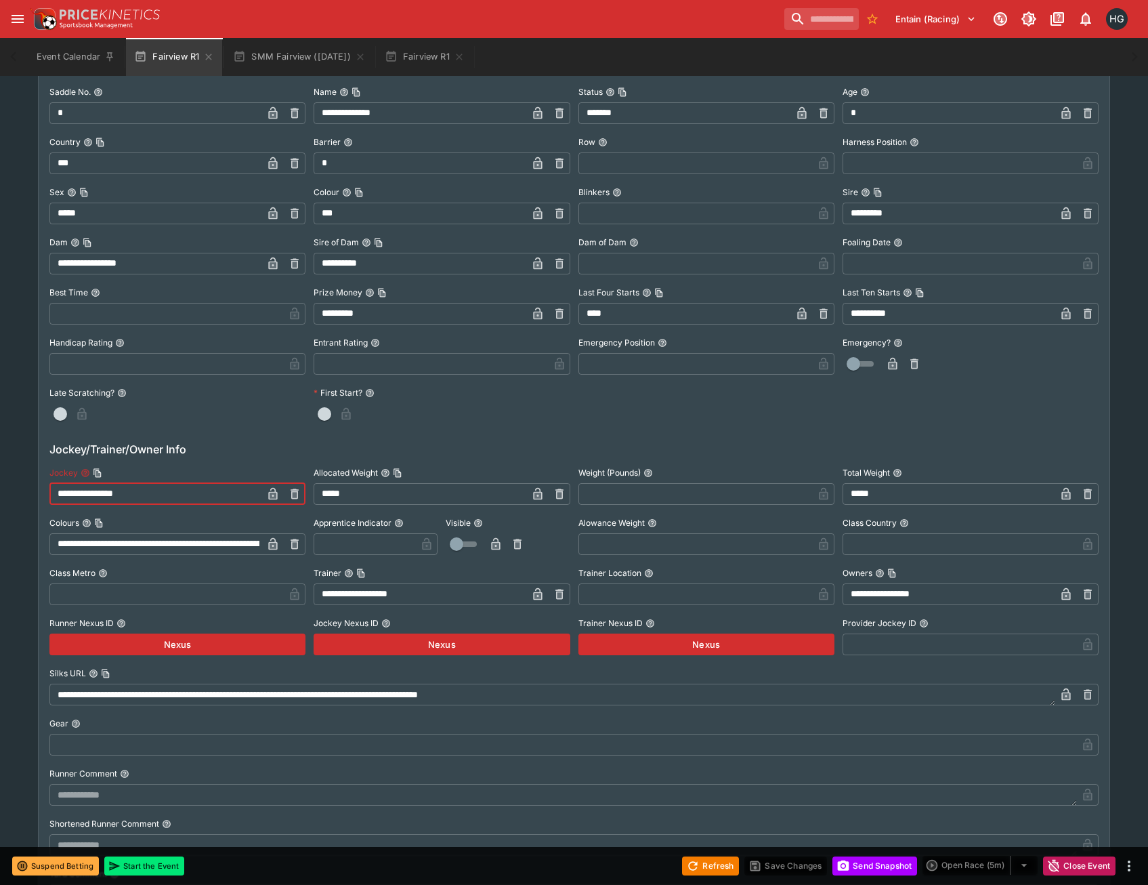
drag, startPoint x: 145, startPoint y: 487, endPoint x: -25, endPoint y: 481, distance: 170.1
click at [0, 481] on html "Entain (Racing) 1 HG Event Calendar Fairview R1 SMM Fairview (22/08/25) Fairvie…" at bounding box center [574, 52] width 1148 height 2655
paste input "text"
type input "**********"
click at [266, 495] on button "button" at bounding box center [273, 494] width 22 height 22
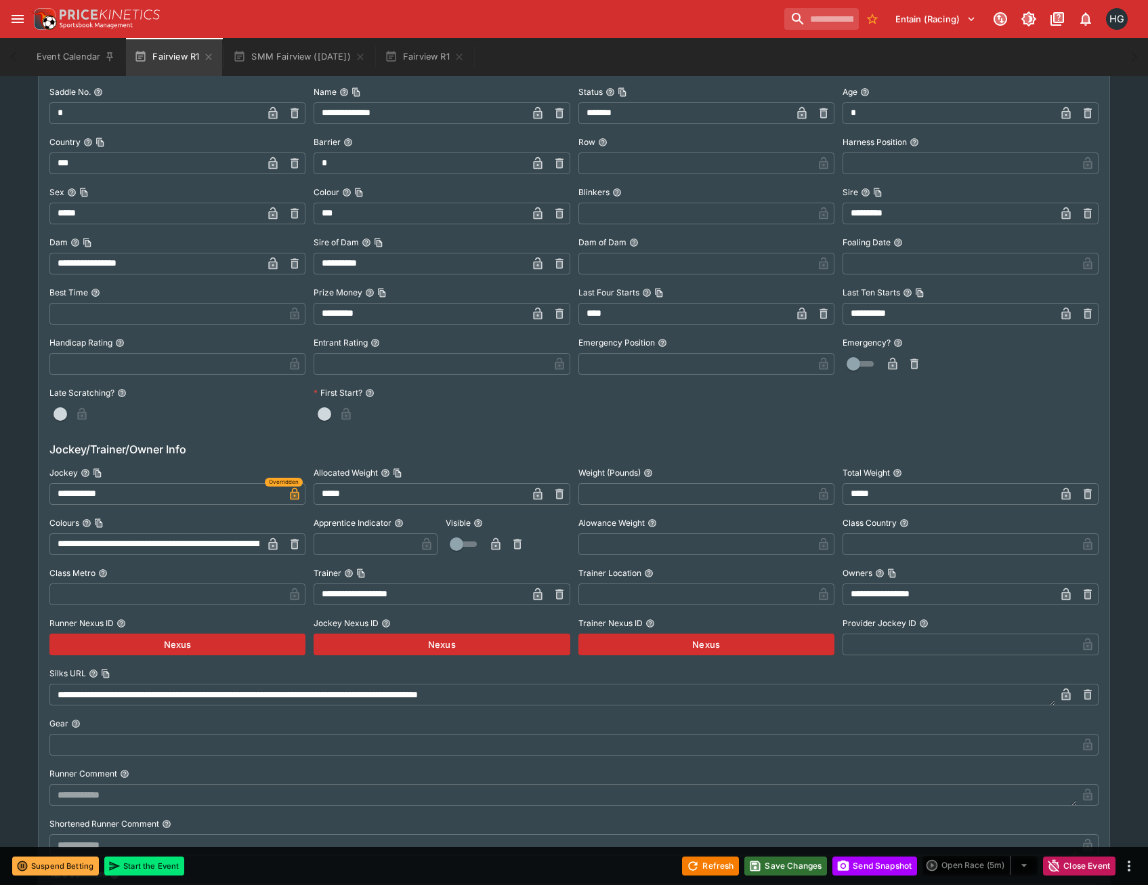
click at [768, 871] on button "Save Changes" at bounding box center [786, 865] width 83 height 19
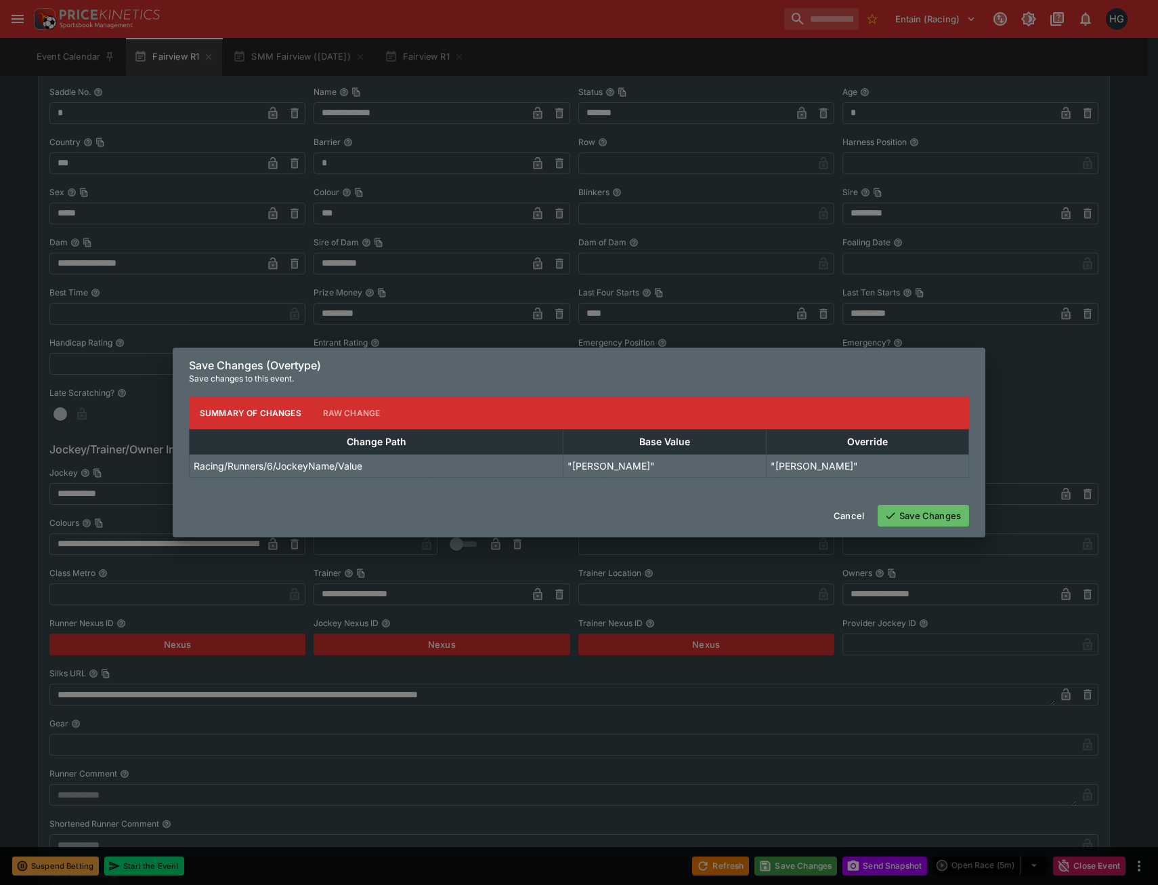
click at [932, 509] on button "Save Changes" at bounding box center [923, 516] width 91 height 22
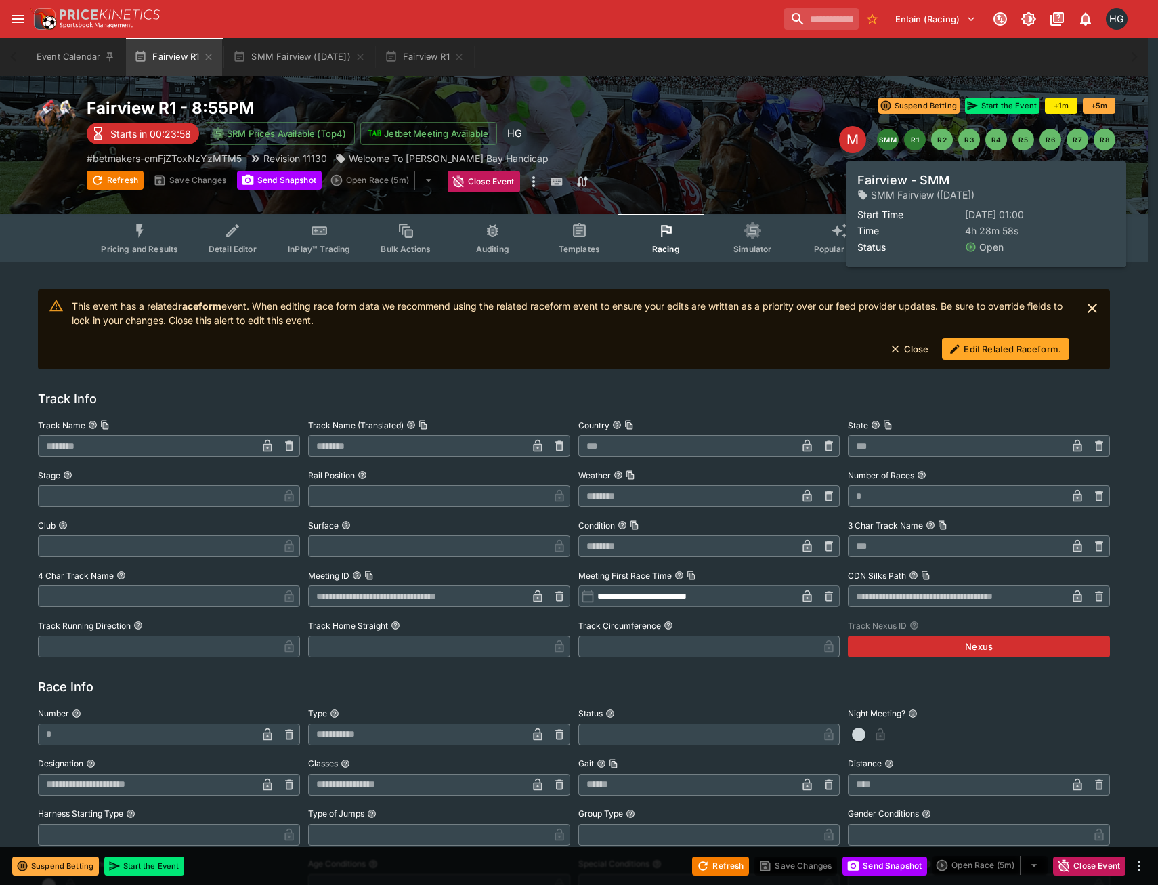
click at [884, 142] on button "SMM" at bounding box center [888, 140] width 22 height 22
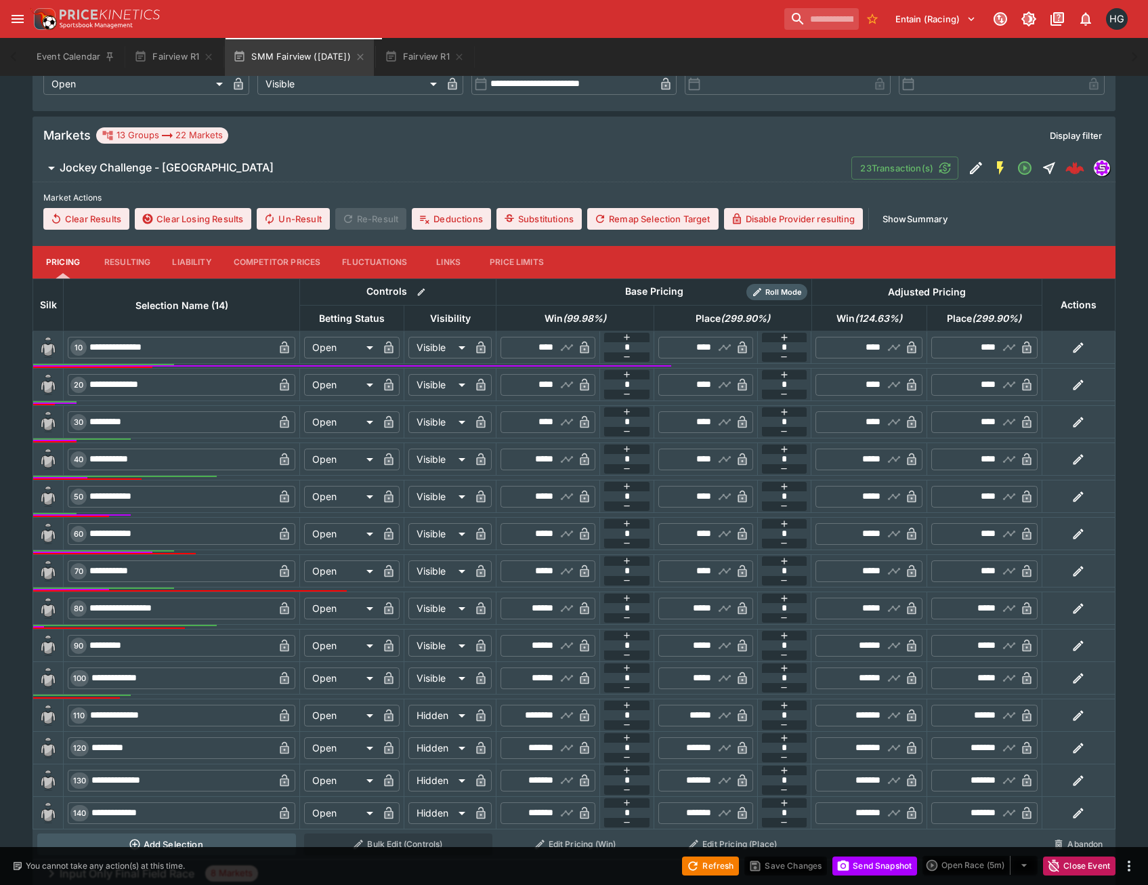
scroll to position [340, 0]
